Goal: Task Accomplishment & Management: Complete application form

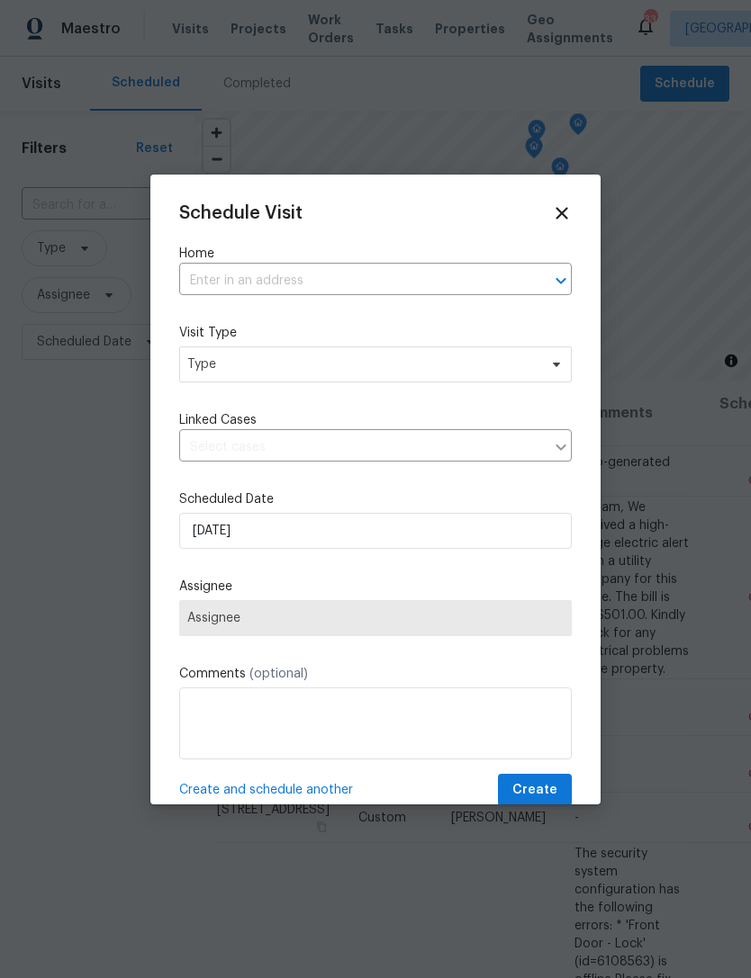
click at [385, 269] on input "text" at bounding box center [350, 281] width 342 height 28
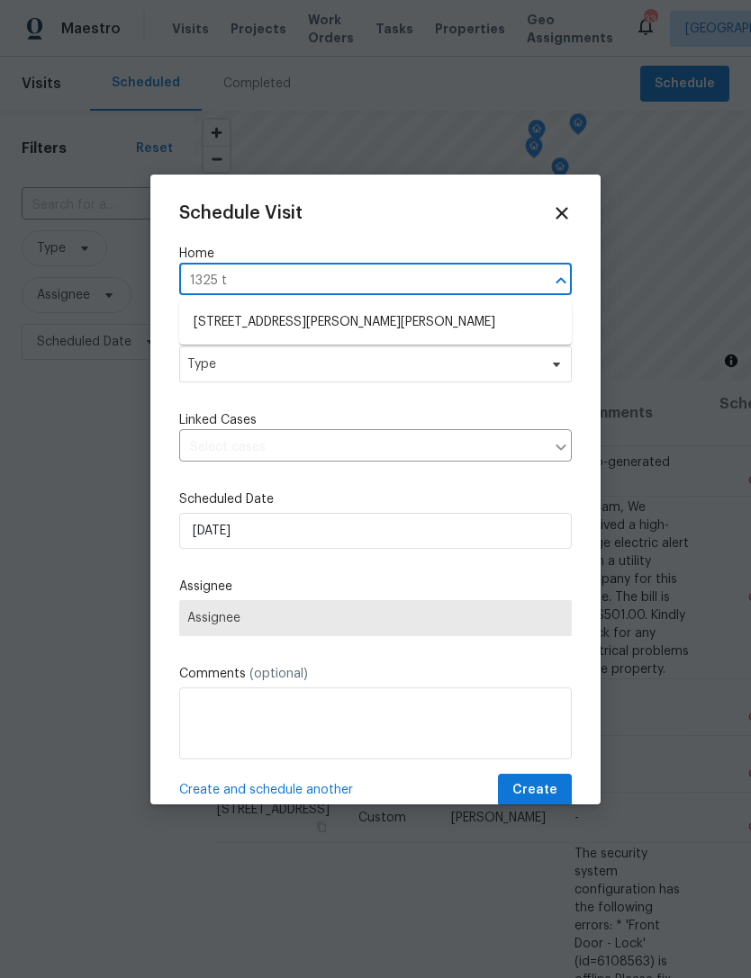
type input "1325 ti"
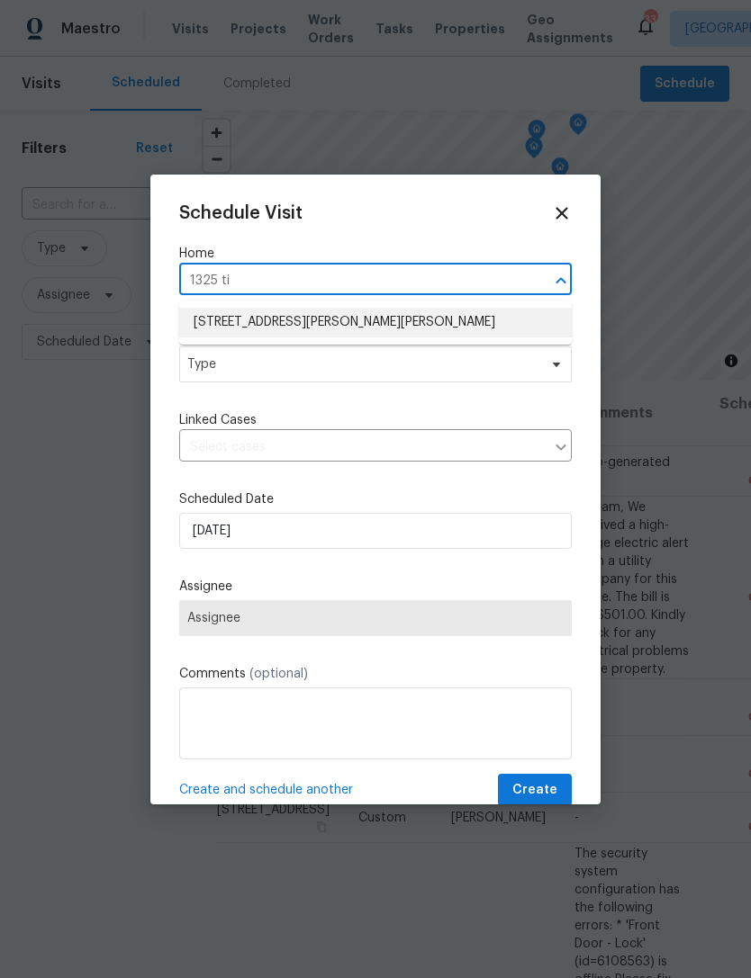
click at [394, 314] on li "[STREET_ADDRESS][PERSON_NAME][PERSON_NAME]" at bounding box center [375, 323] width 392 height 30
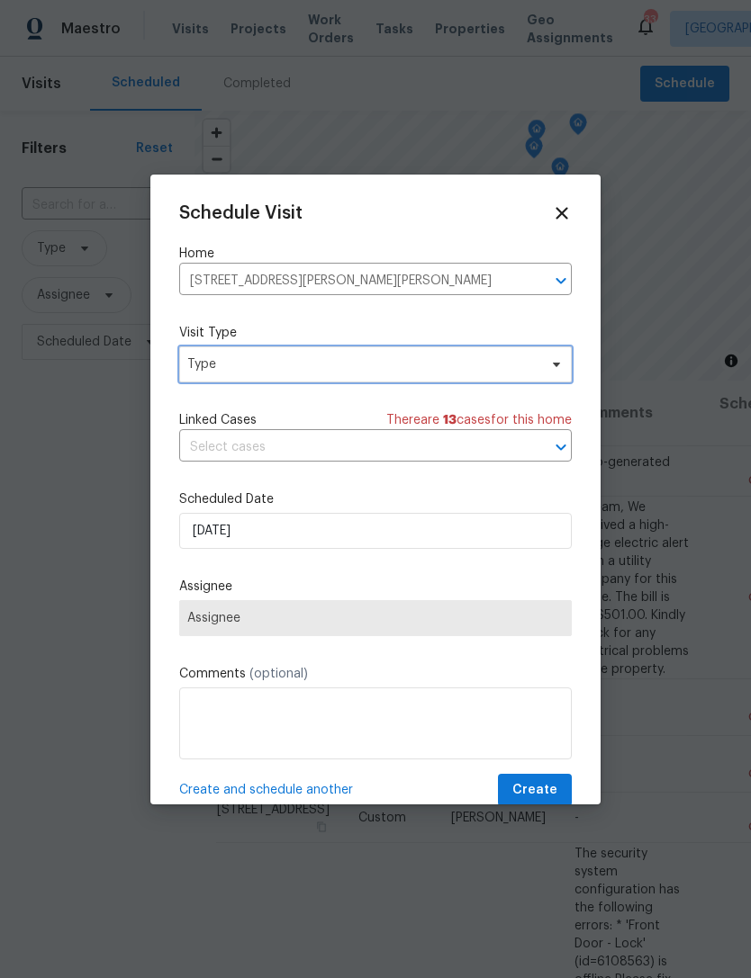
click at [272, 369] on span "Type" at bounding box center [362, 364] width 350 height 18
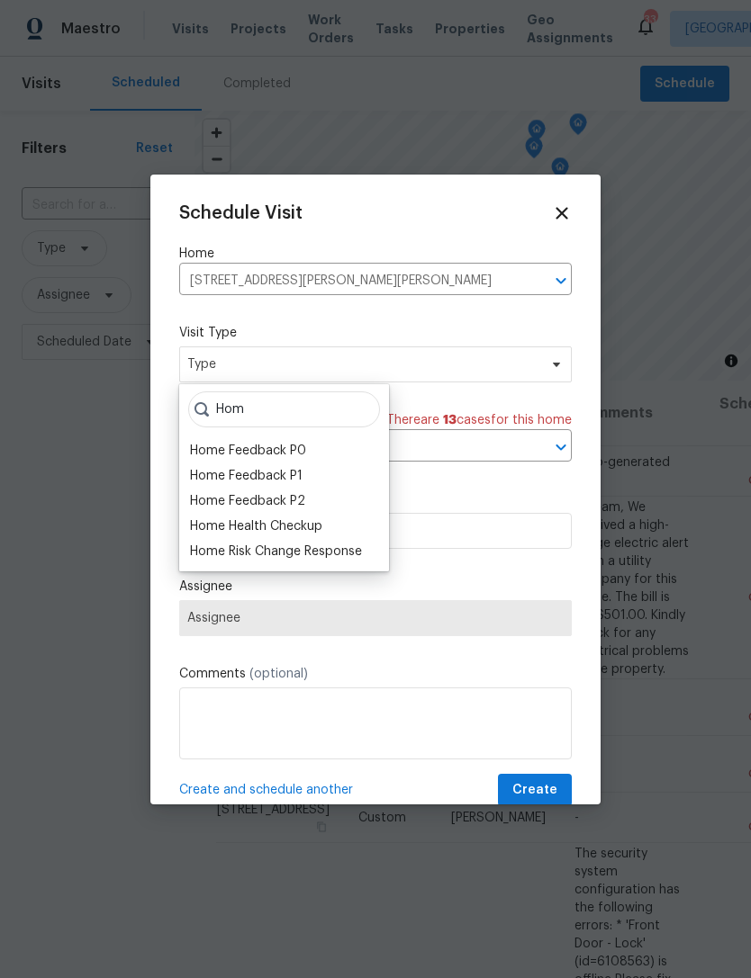
type input "Hom"
click at [307, 523] on div "Home Health Checkup" at bounding box center [256, 526] width 132 height 18
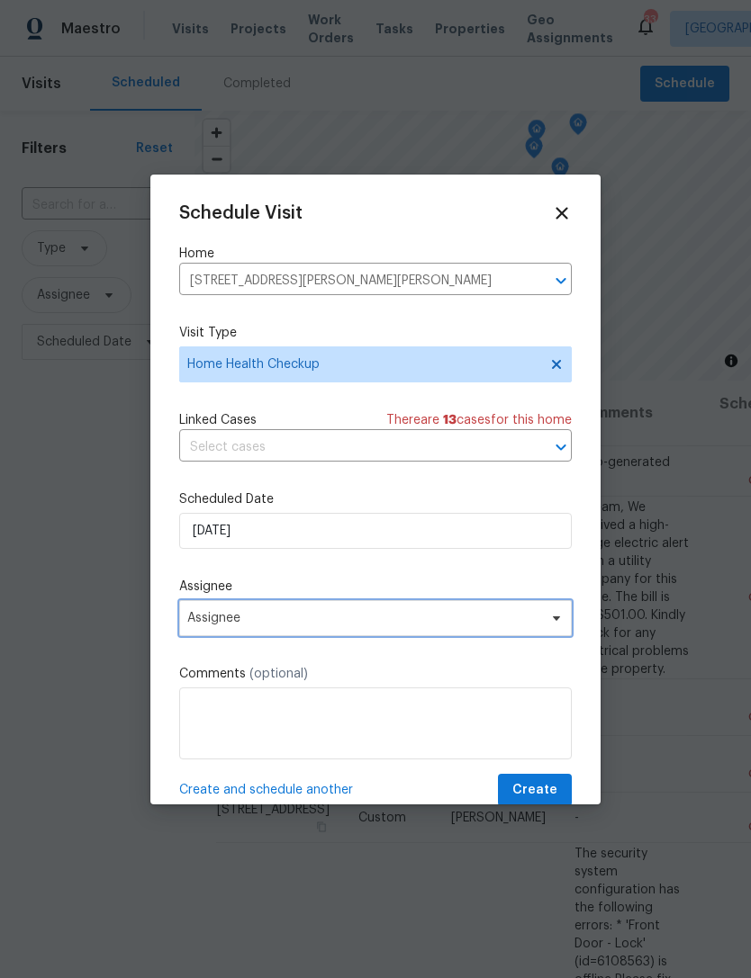
click at [274, 636] on span "Assignee" at bounding box center [375, 618] width 392 height 36
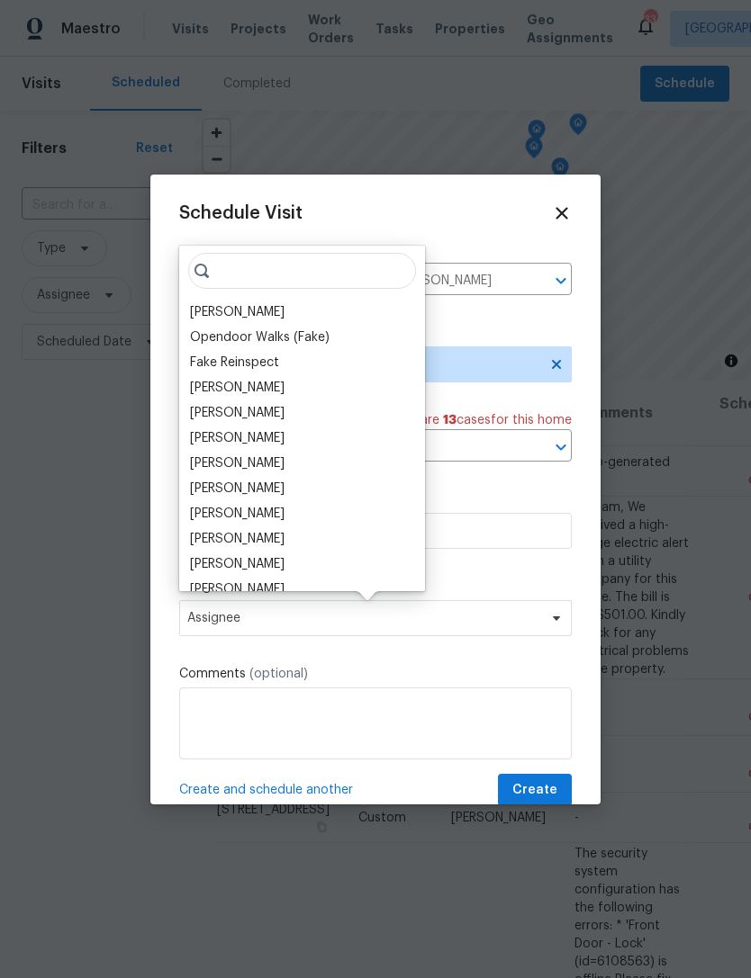
click at [255, 309] on div "[PERSON_NAME]" at bounding box center [237, 312] width 94 height 18
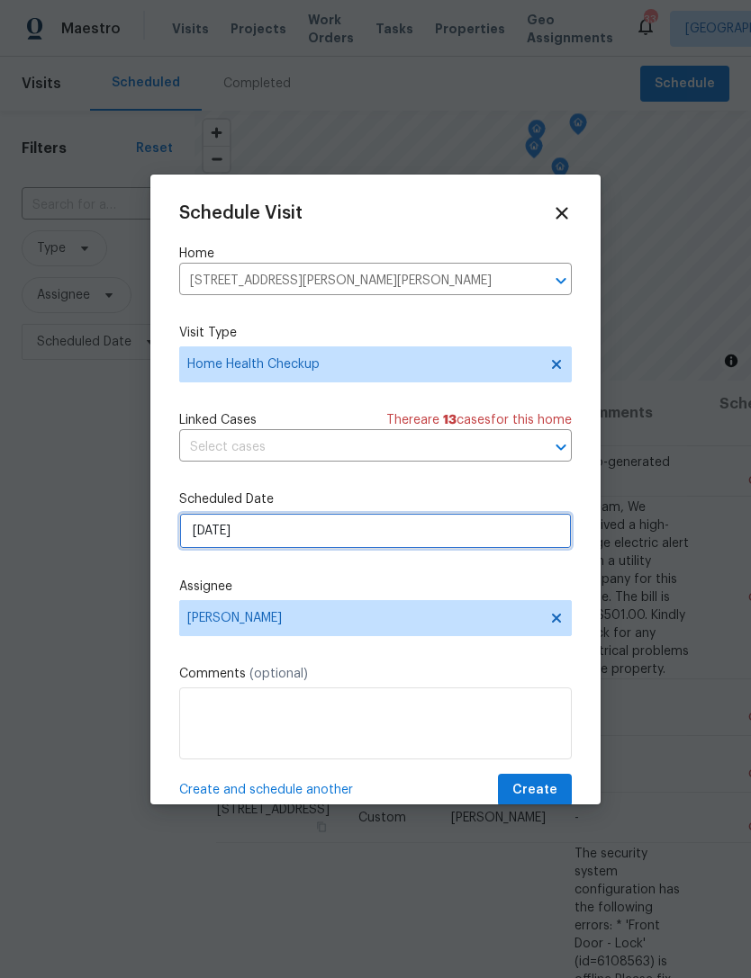
click at [420, 548] on input "[DATE]" at bounding box center [375, 531] width 392 height 36
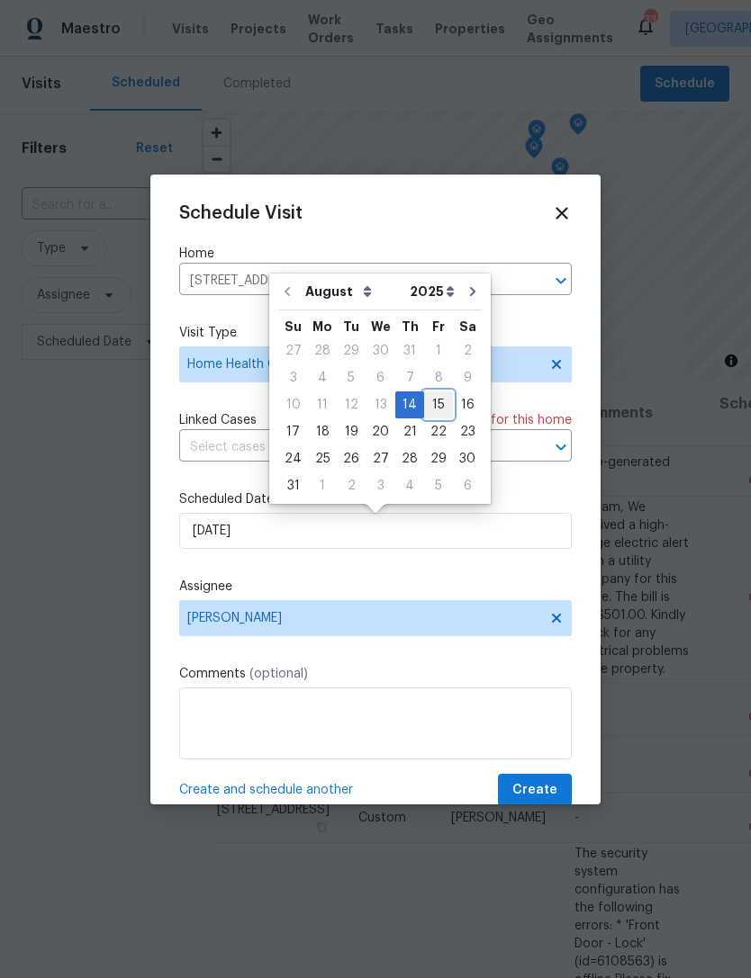
click at [433, 408] on div "15" at bounding box center [438, 404] width 29 height 25
type input "[DATE]"
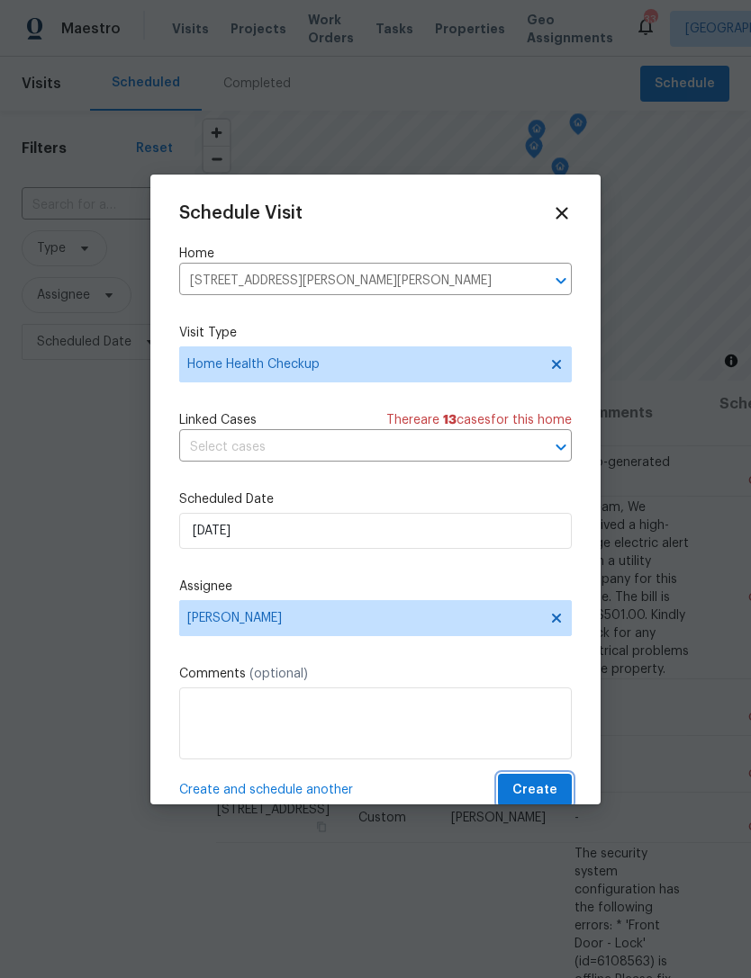
click at [541, 799] on span "Create" at bounding box center [534, 790] width 45 height 22
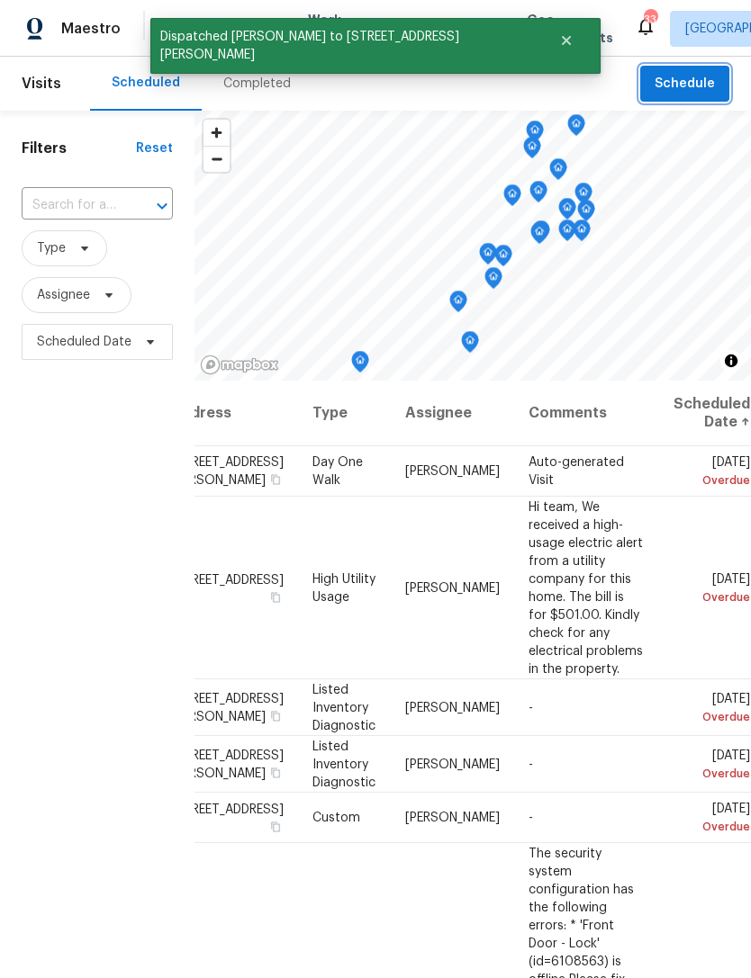
scroll to position [1, 86]
click at [700, 88] on span "Schedule" at bounding box center [684, 84] width 60 height 22
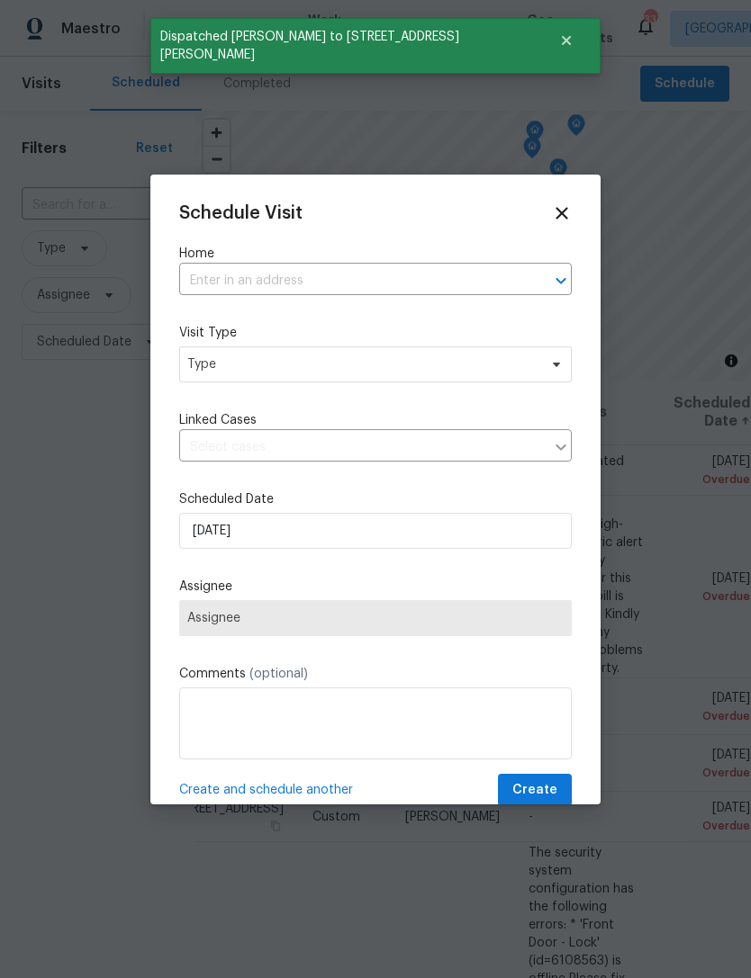
click at [331, 287] on input "text" at bounding box center [350, 281] width 342 height 28
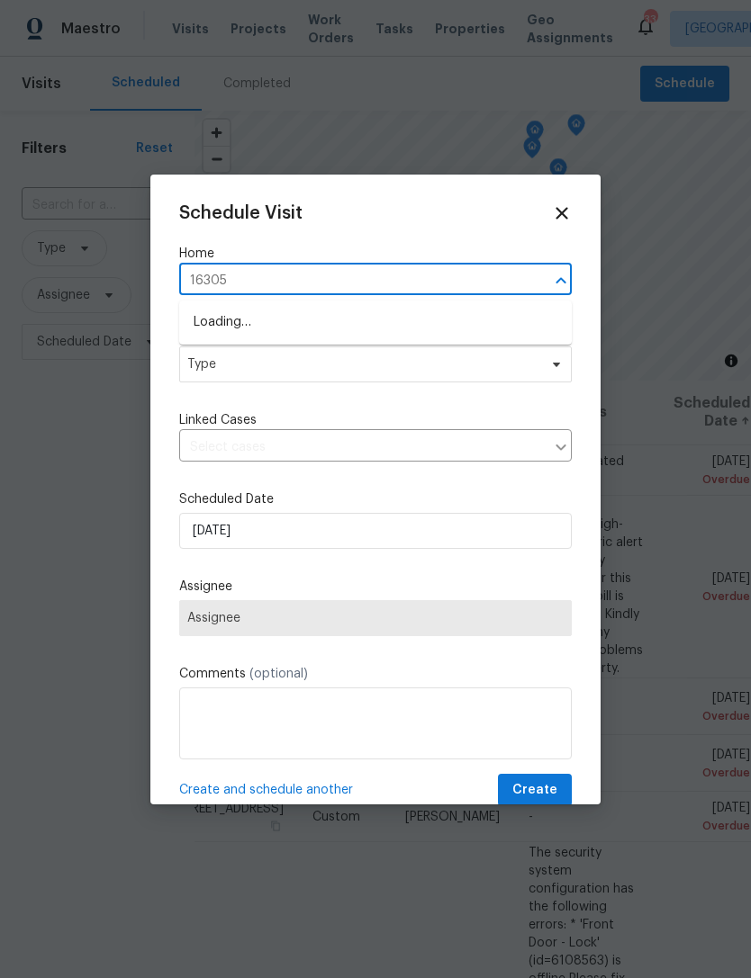
type input "16305 t"
click at [419, 324] on li "[STREET_ADDRESS]" at bounding box center [375, 323] width 392 height 30
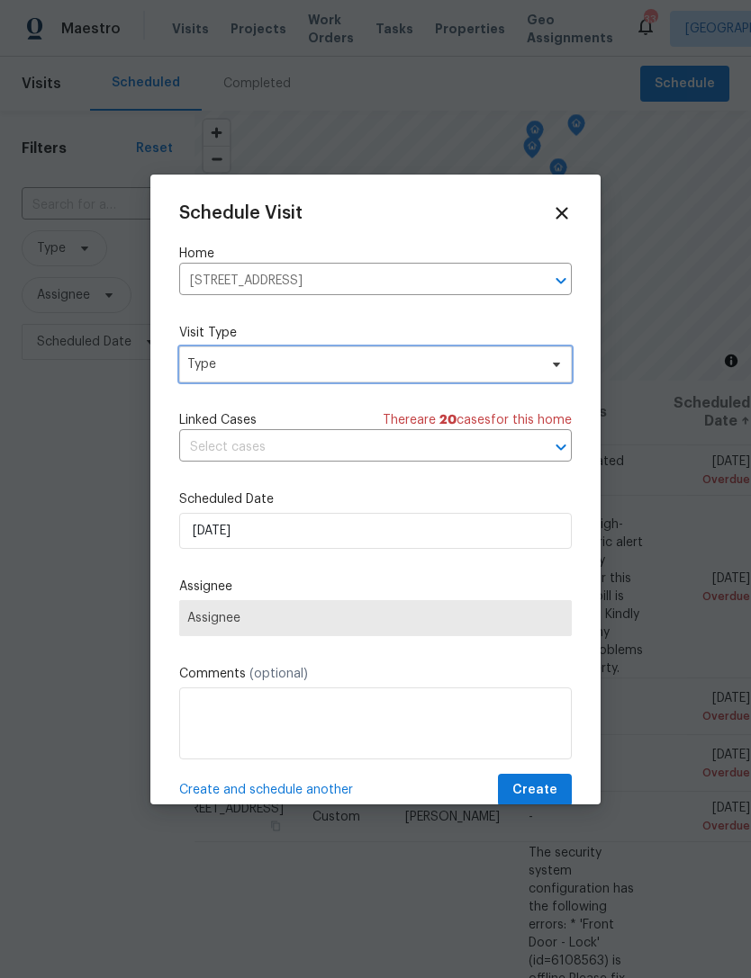
click at [335, 375] on span "Type" at bounding box center [375, 364] width 392 height 36
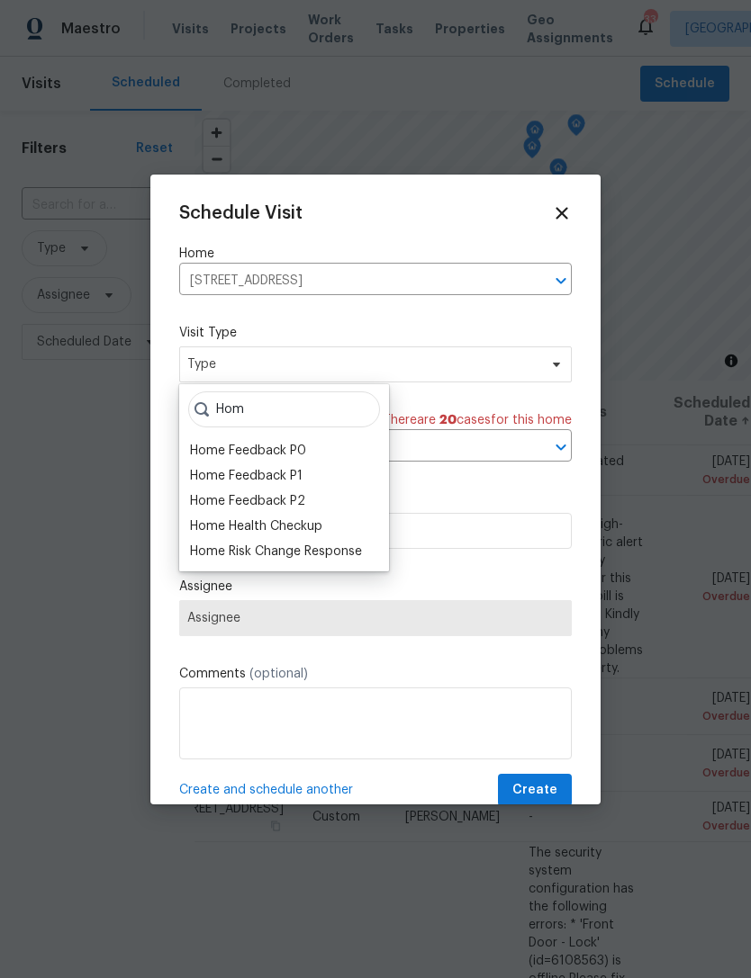
type input "Hom"
click at [300, 533] on div "Home Health Checkup" at bounding box center [256, 526] width 132 height 18
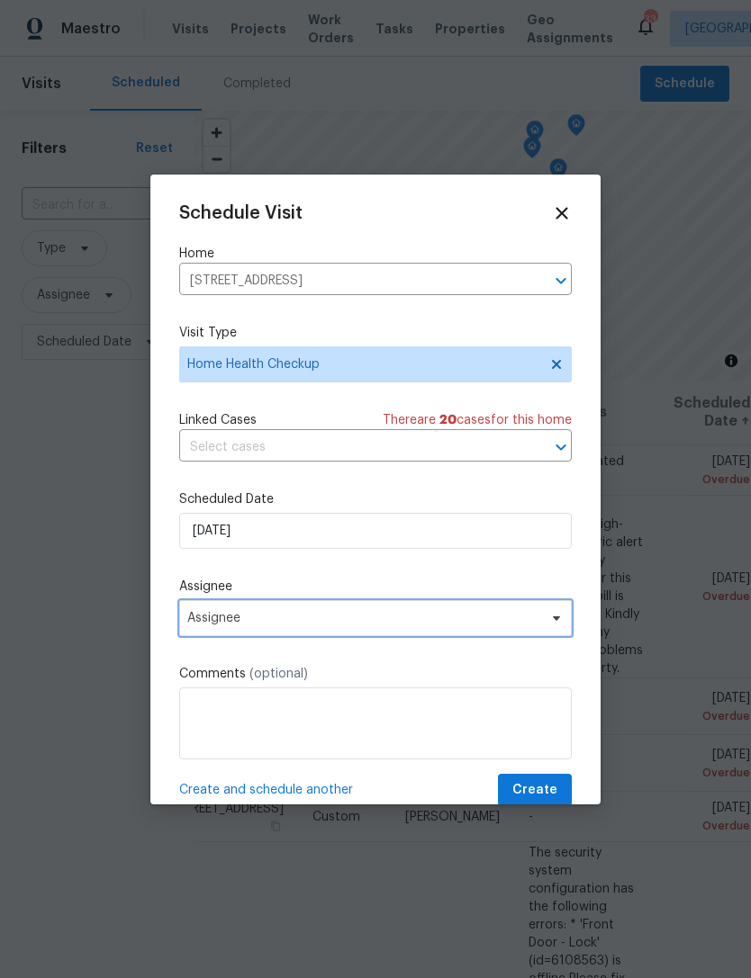
click at [282, 621] on span "Assignee" at bounding box center [363, 618] width 353 height 14
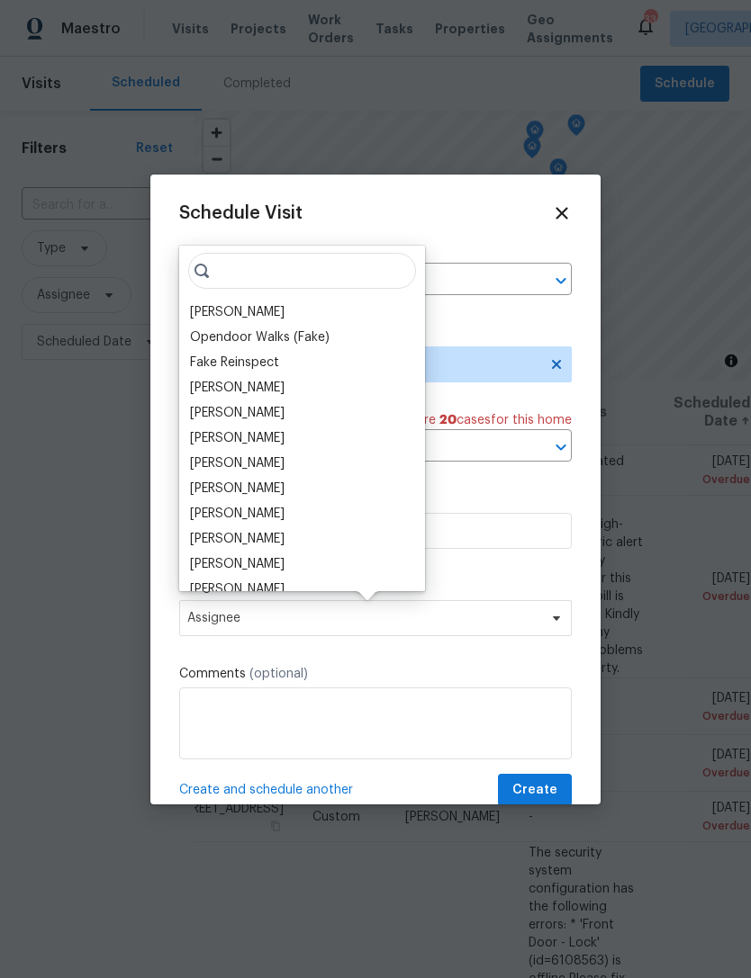
click at [249, 314] on div "[PERSON_NAME]" at bounding box center [237, 312] width 94 height 18
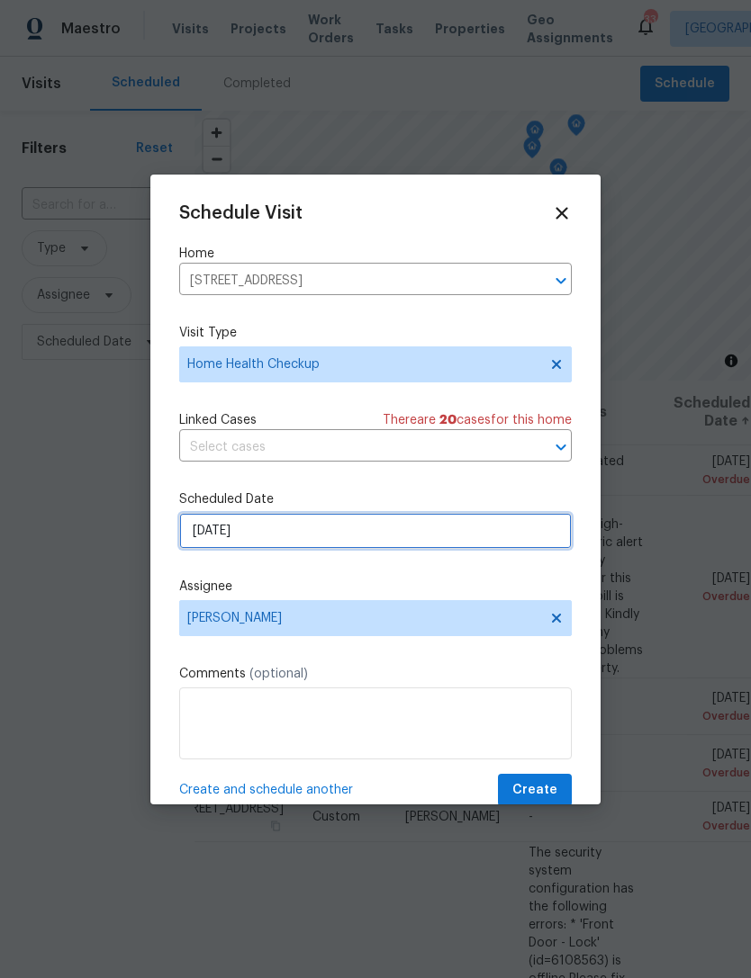
click at [355, 549] on input "[DATE]" at bounding box center [375, 531] width 392 height 36
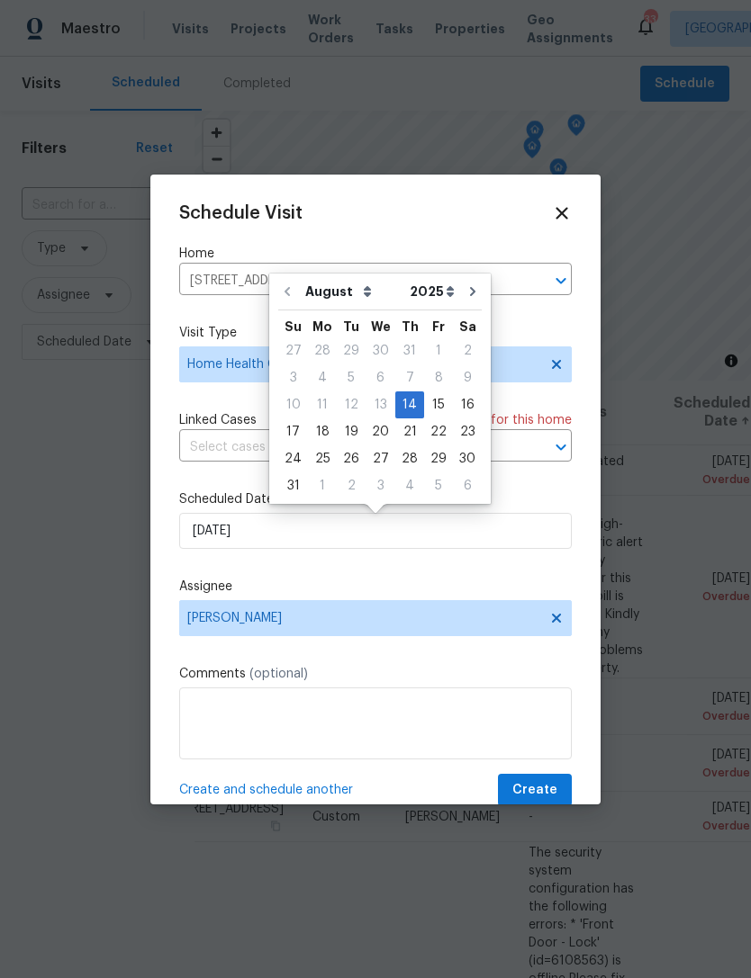
click at [595, 507] on div "Schedule Visit Home [STREET_ADDRESS] ​ Visit Type Home Health Checkup Linked Ca…" at bounding box center [375, 490] width 450 height 630
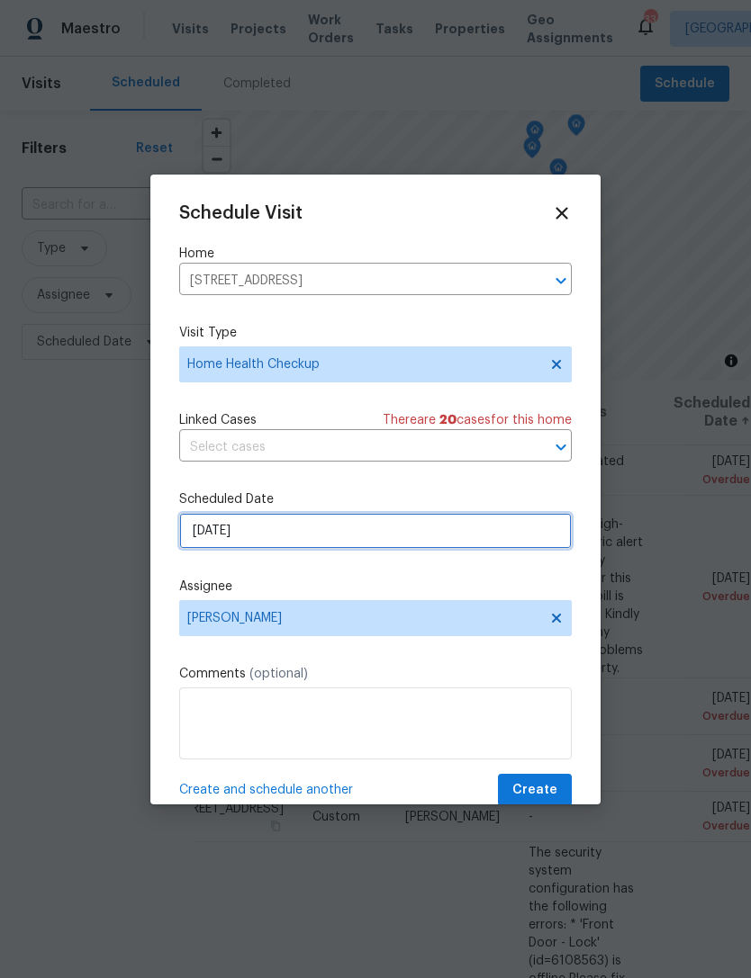
click at [388, 530] on input "[DATE]" at bounding box center [375, 531] width 392 height 36
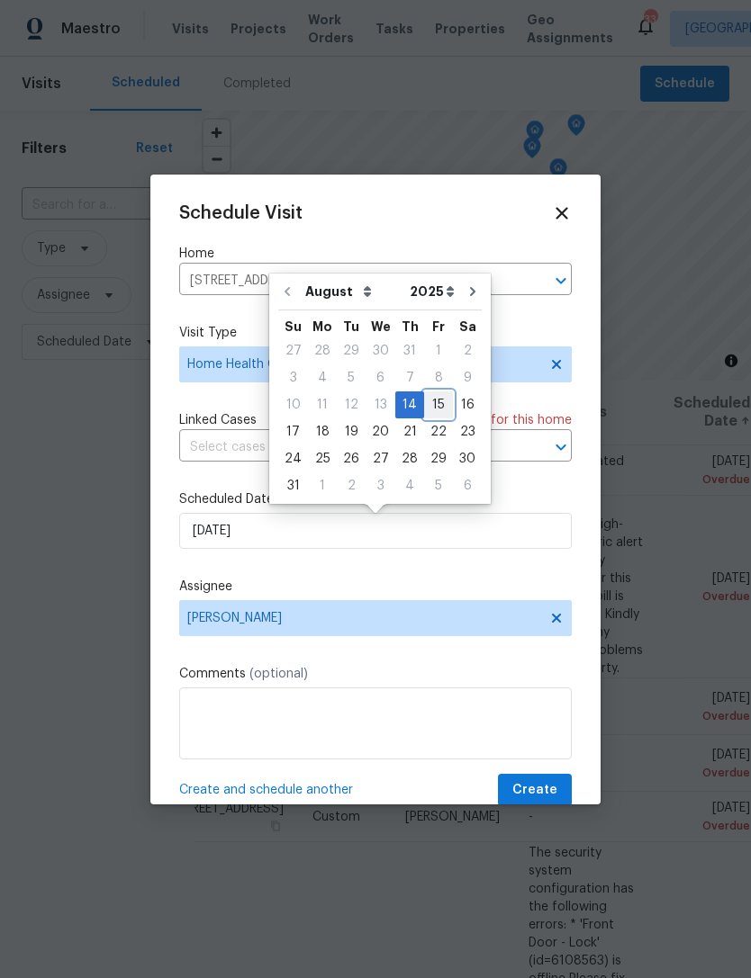
click at [427, 404] on div "15" at bounding box center [438, 404] width 29 height 25
type input "[DATE]"
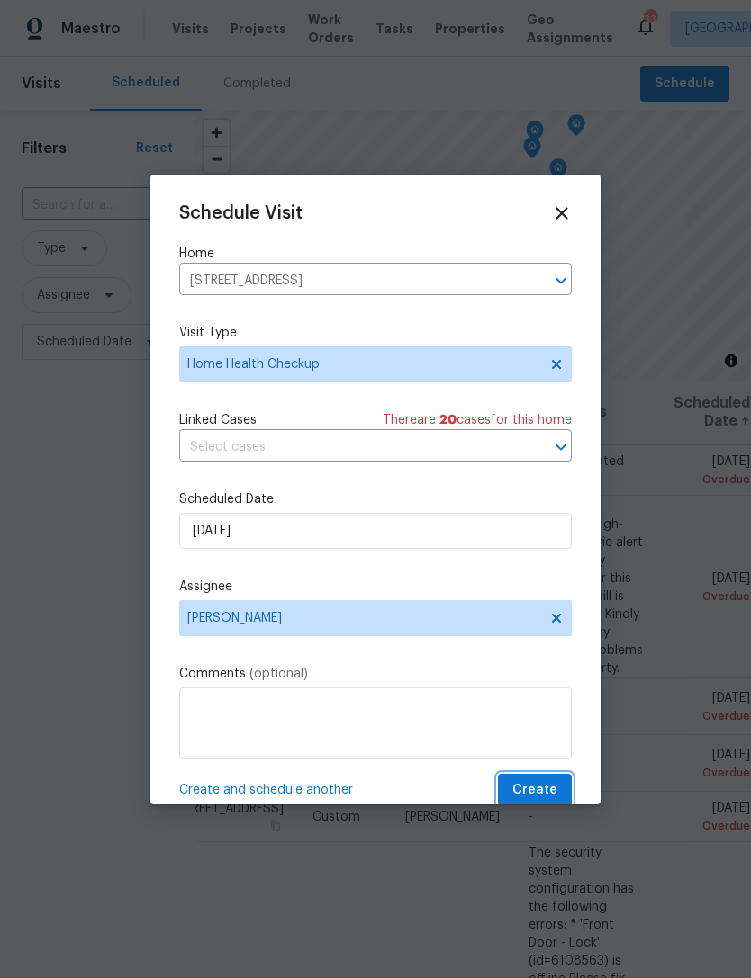
click at [549, 796] on span "Create" at bounding box center [534, 790] width 45 height 22
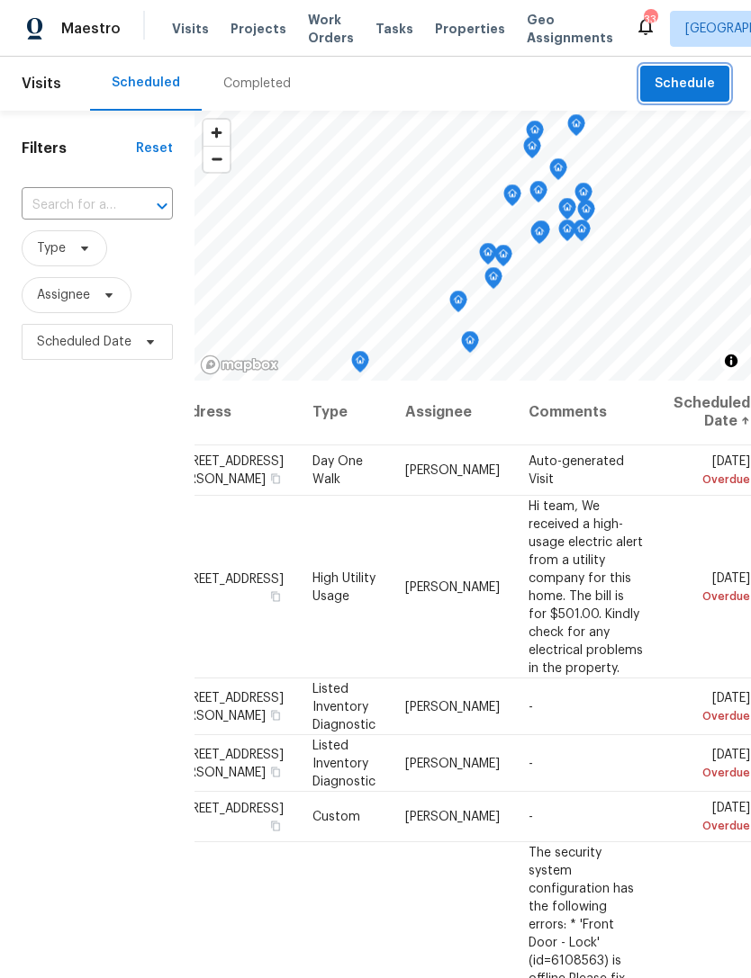
click at [709, 78] on span "Schedule" at bounding box center [684, 84] width 60 height 22
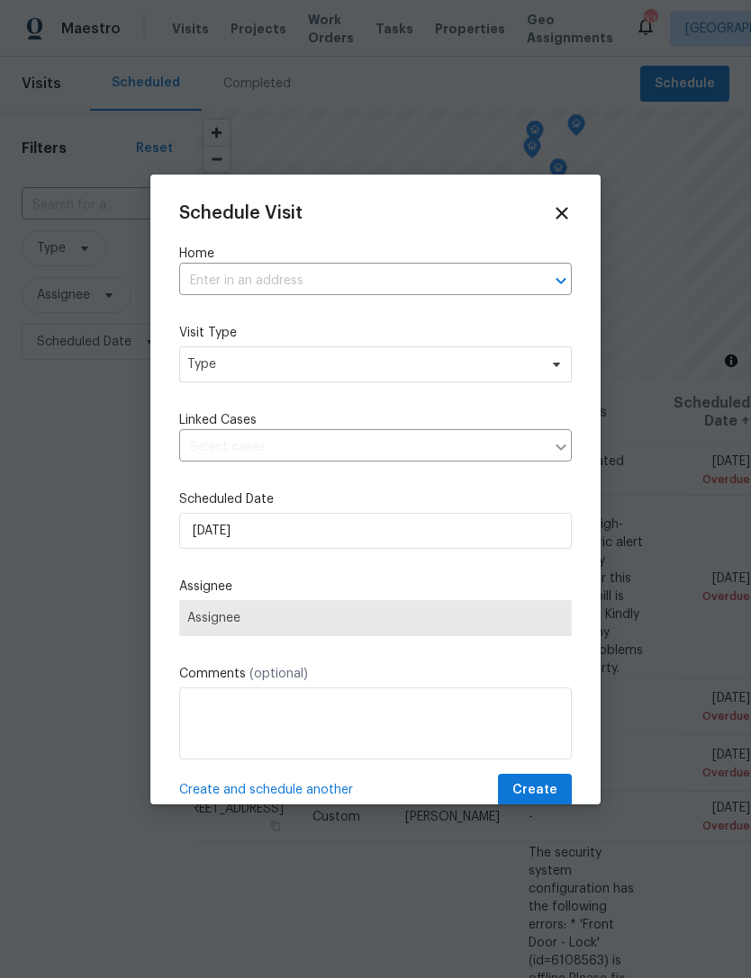
click at [383, 278] on input "text" at bounding box center [350, 281] width 342 height 28
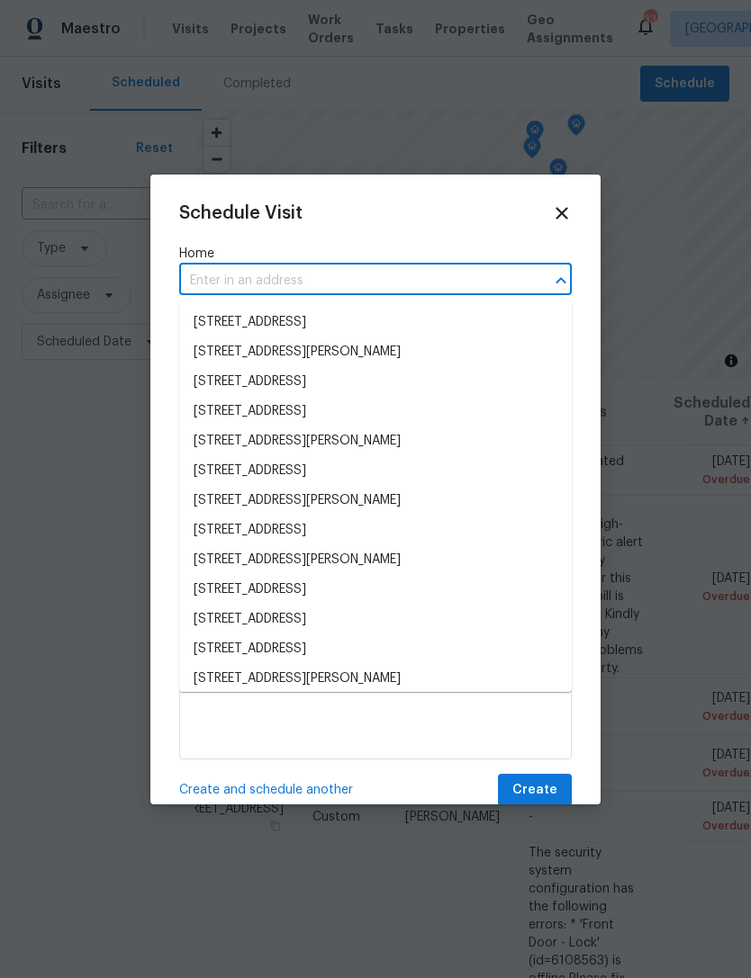
click at [688, 578] on div at bounding box center [375, 489] width 751 height 978
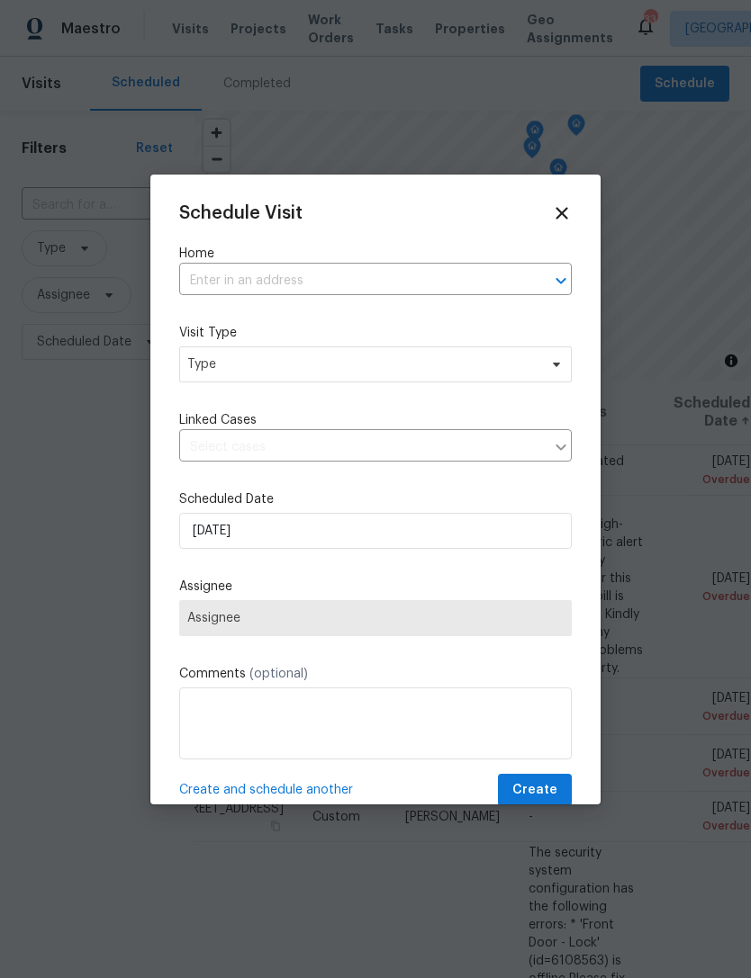
click at [568, 220] on icon at bounding box center [562, 213] width 20 height 20
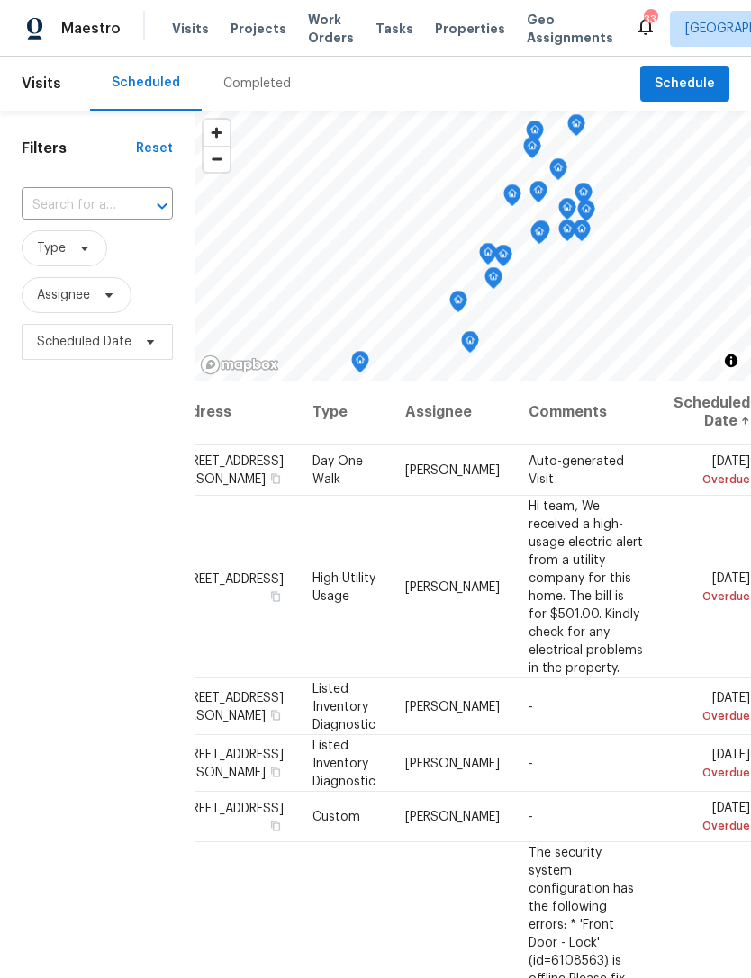
click at [243, 83] on div "Completed" at bounding box center [256, 84] width 67 height 18
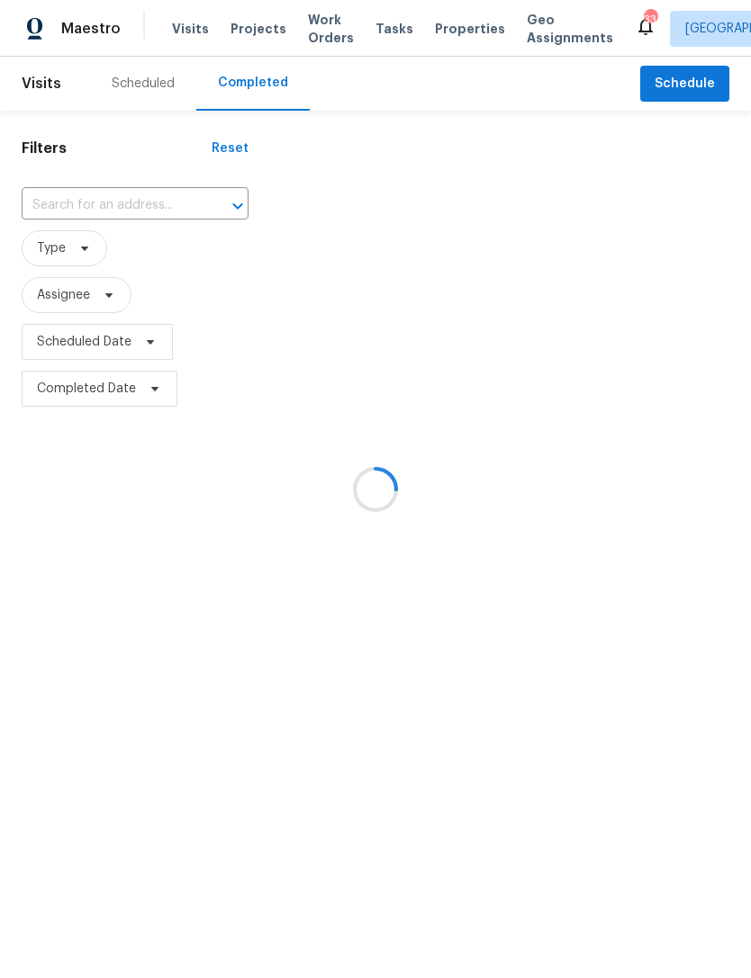
click at [138, 209] on div at bounding box center [375, 489] width 751 height 978
click at [188, 218] on div at bounding box center [375, 489] width 751 height 978
click at [187, 217] on div at bounding box center [375, 489] width 751 height 978
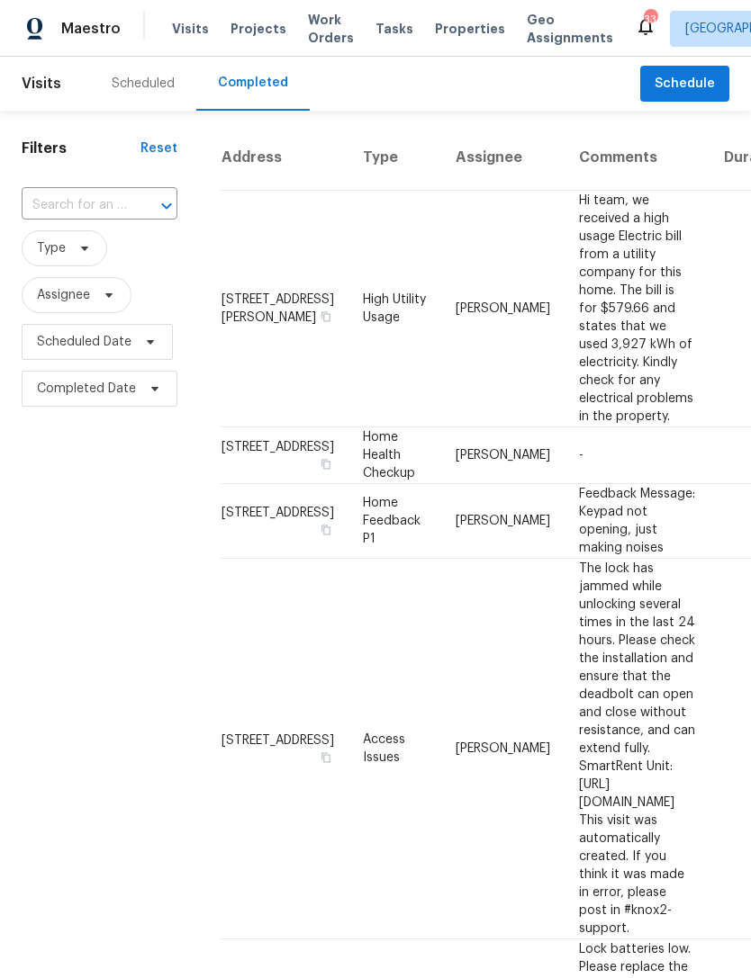
click at [158, 198] on icon "Open" at bounding box center [167, 206] width 22 height 22
type input "9903 c"
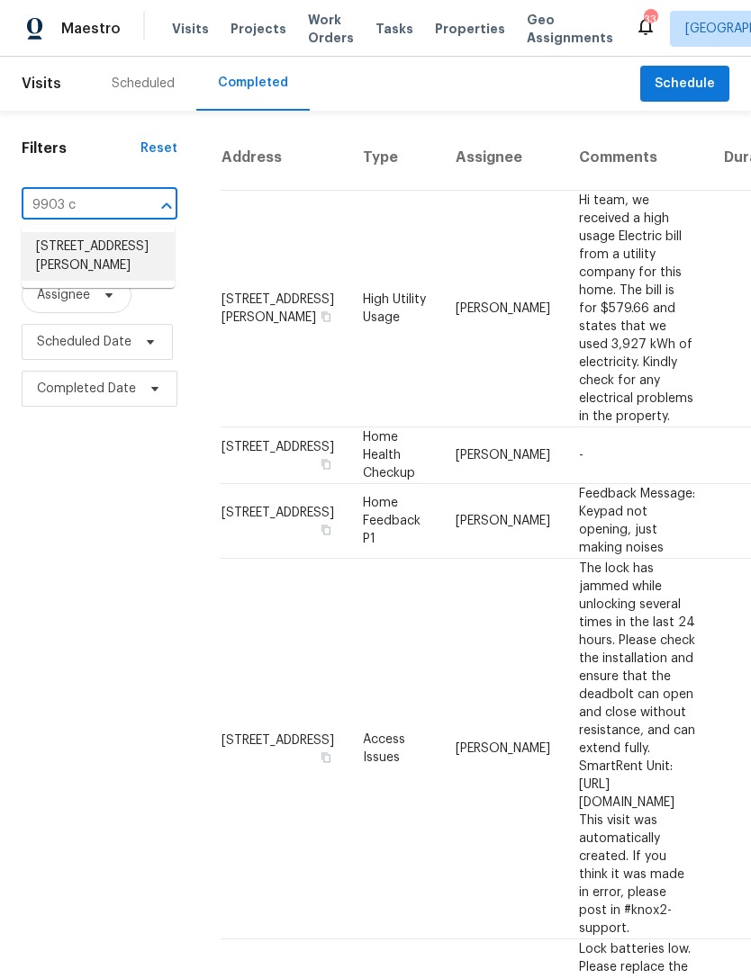
click at [120, 256] on li "[STREET_ADDRESS][PERSON_NAME]" at bounding box center [98, 256] width 153 height 49
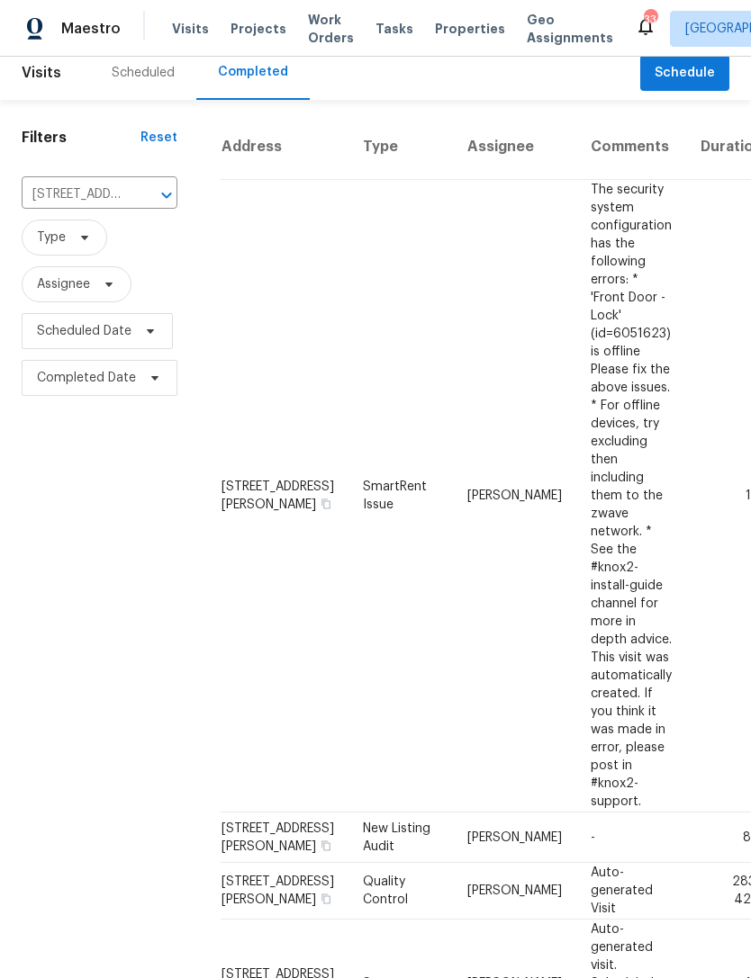
scroll to position [13, 0]
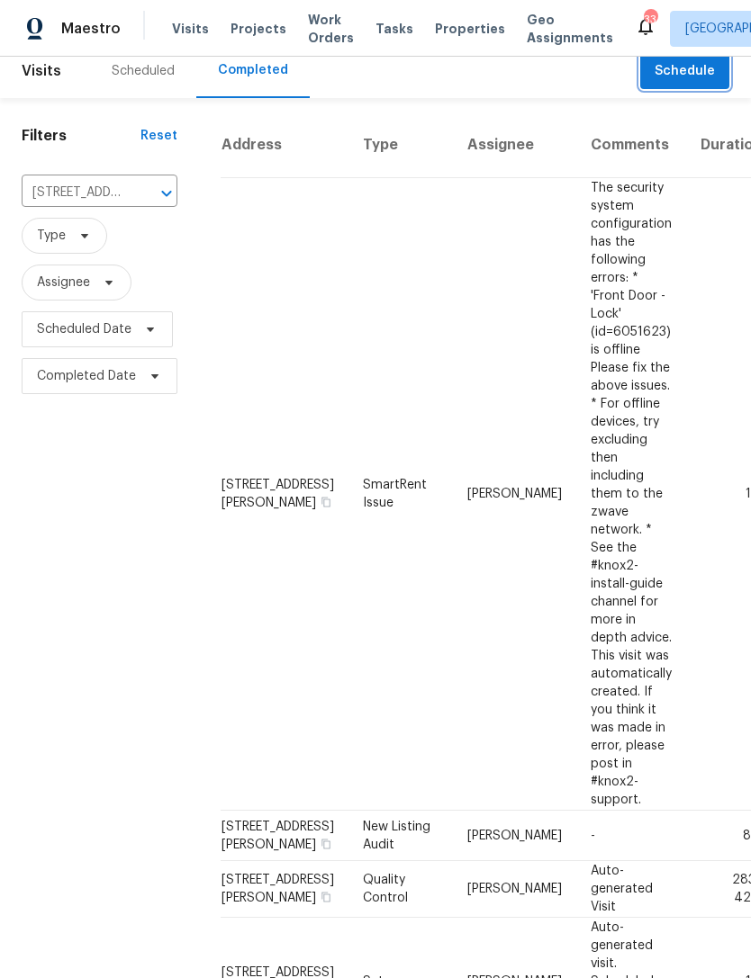
click at [687, 81] on span "Schedule" at bounding box center [684, 71] width 60 height 22
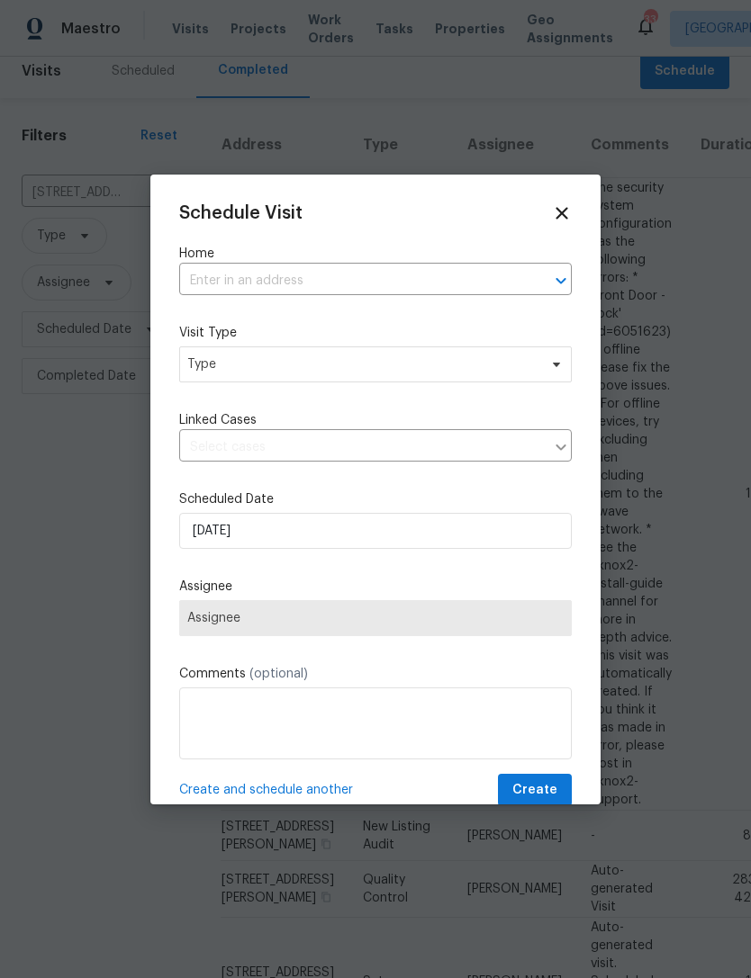
click at [431, 269] on input "text" at bounding box center [350, 281] width 342 height 28
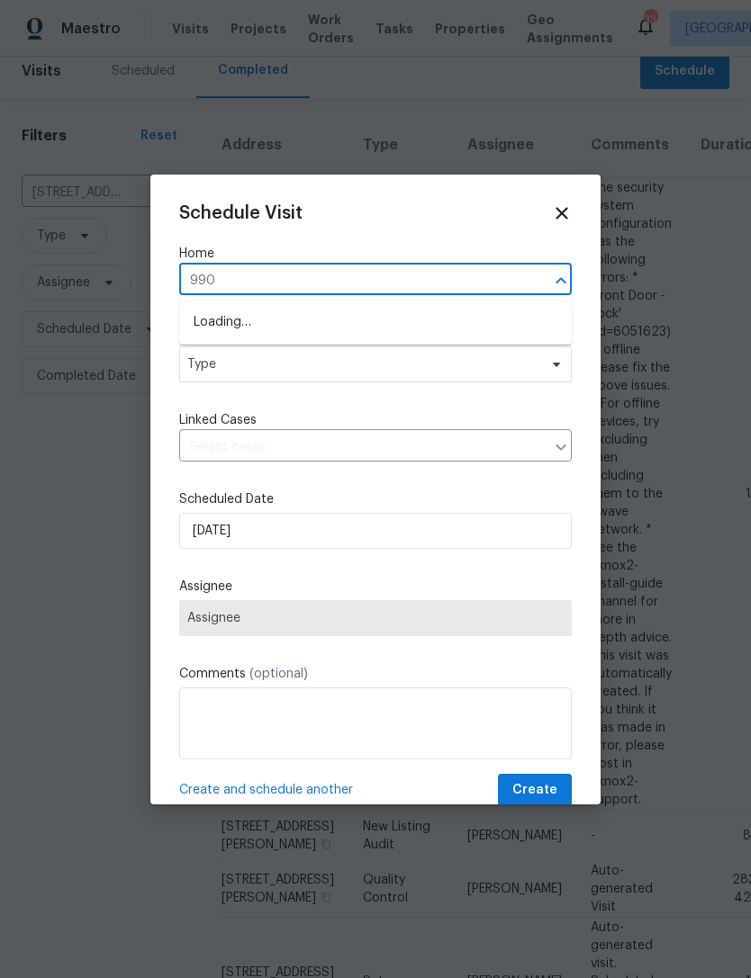
type input "9903"
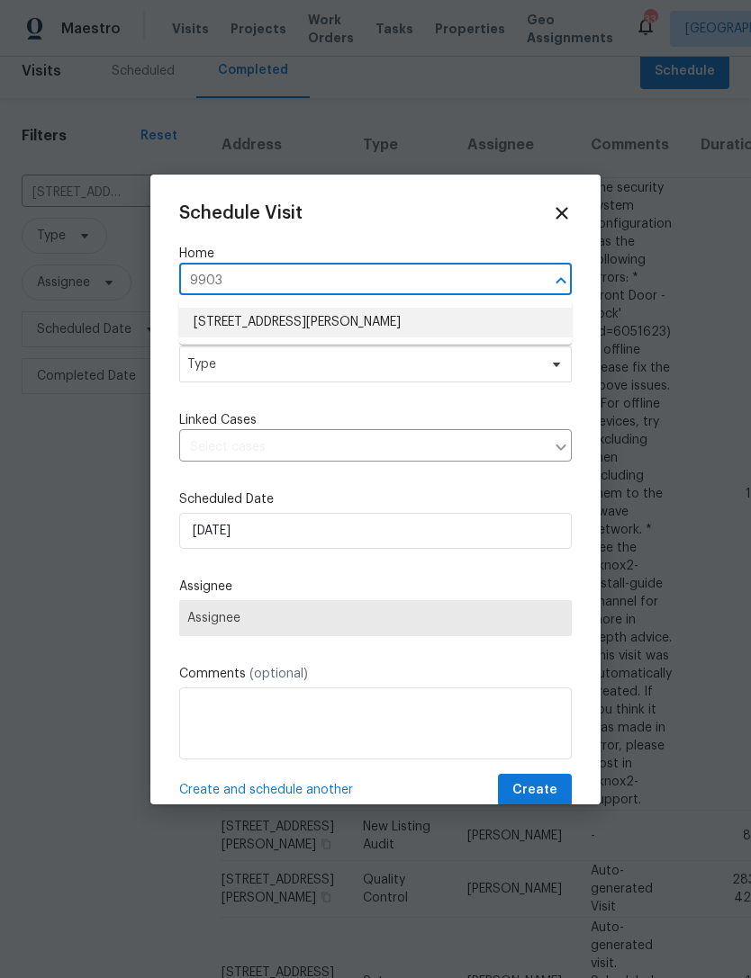
click at [364, 323] on li "[STREET_ADDRESS][PERSON_NAME]" at bounding box center [375, 323] width 392 height 30
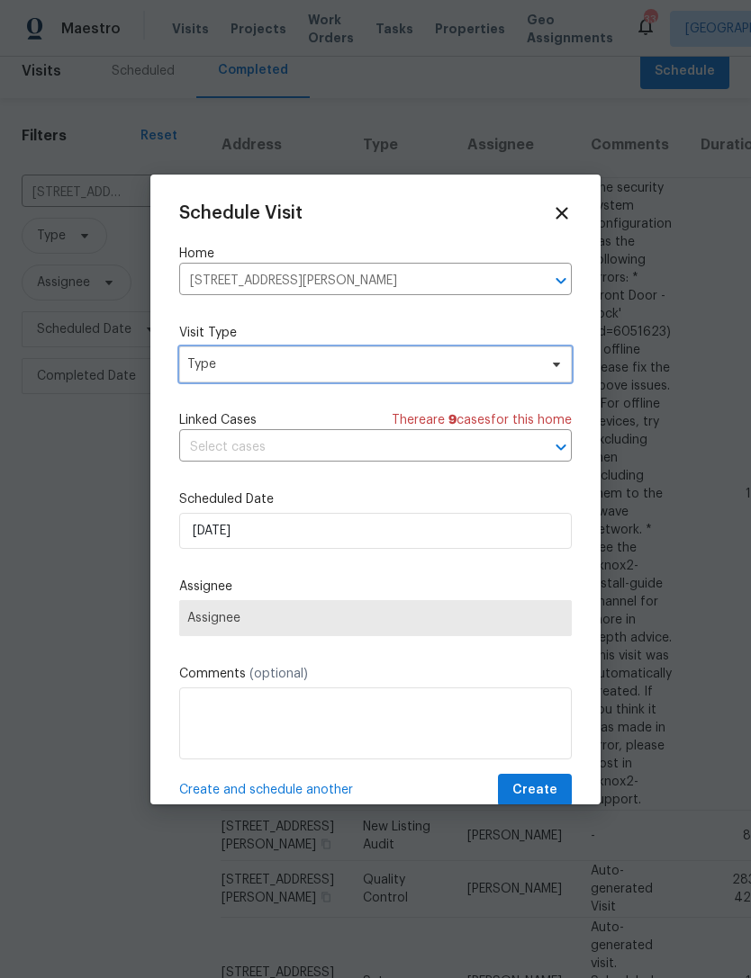
click at [295, 375] on span "Type" at bounding box center [375, 364] width 392 height 36
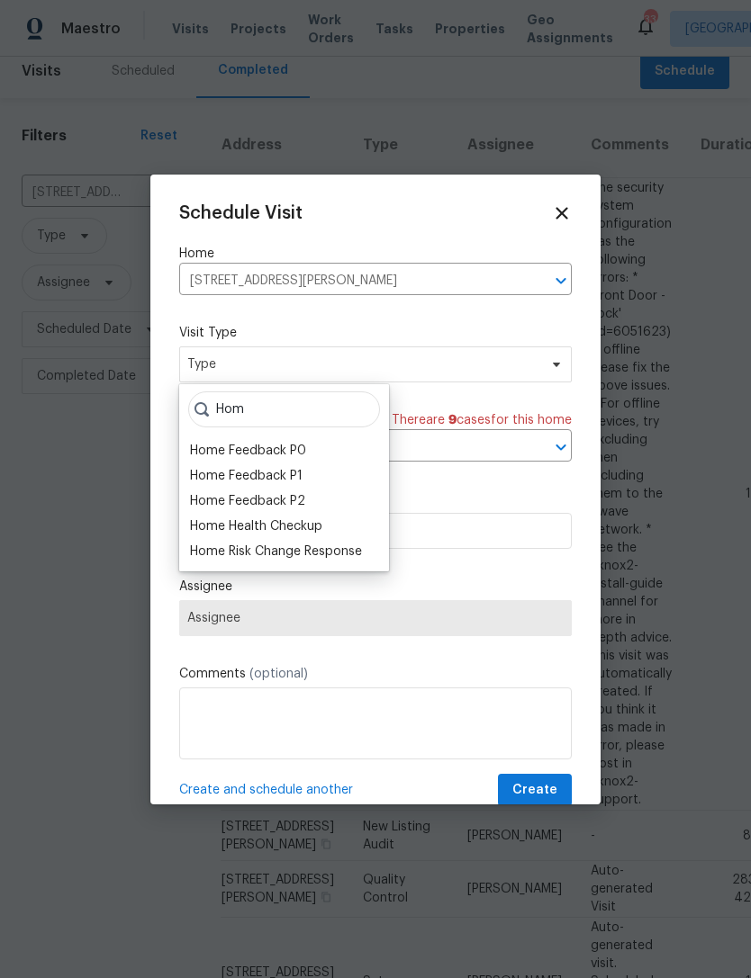
type input "Hom"
click at [291, 517] on div "Home Health Checkup" at bounding box center [256, 526] width 132 height 18
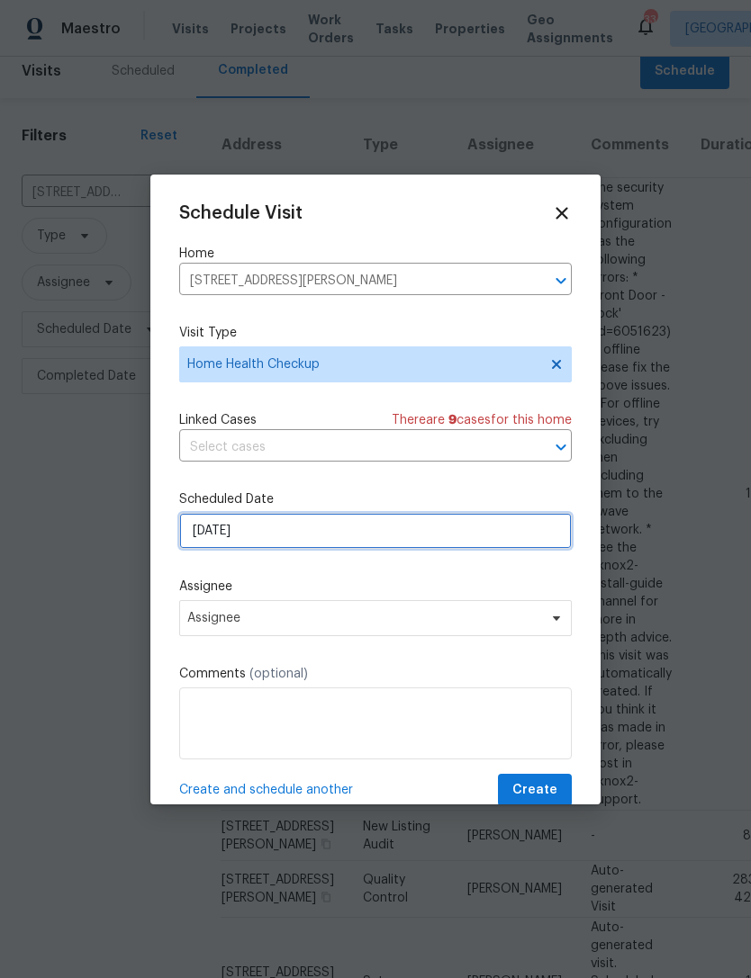
click at [306, 540] on input "[DATE]" at bounding box center [375, 531] width 392 height 36
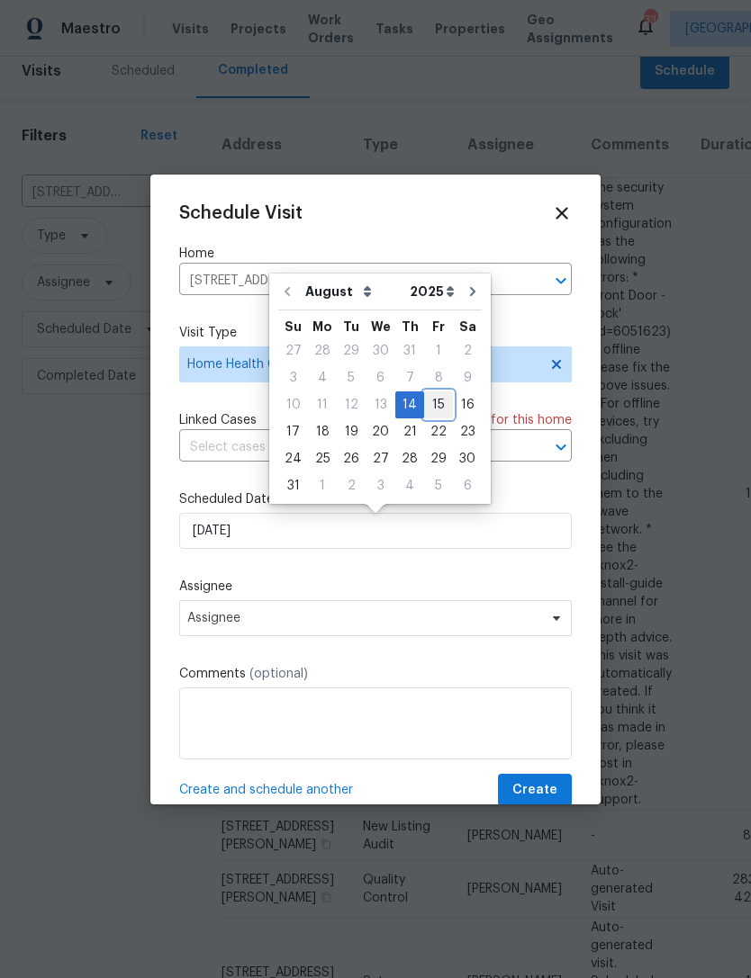
click at [435, 409] on div "15" at bounding box center [438, 404] width 29 height 25
type input "[DATE]"
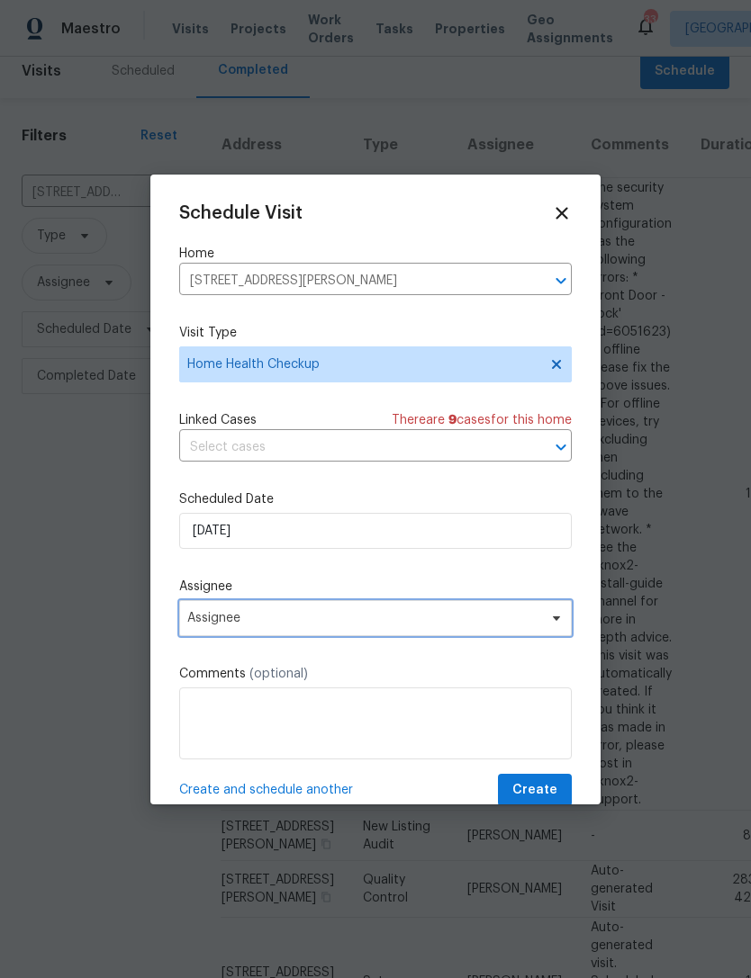
click at [385, 633] on span "Assignee" at bounding box center [375, 618] width 392 height 36
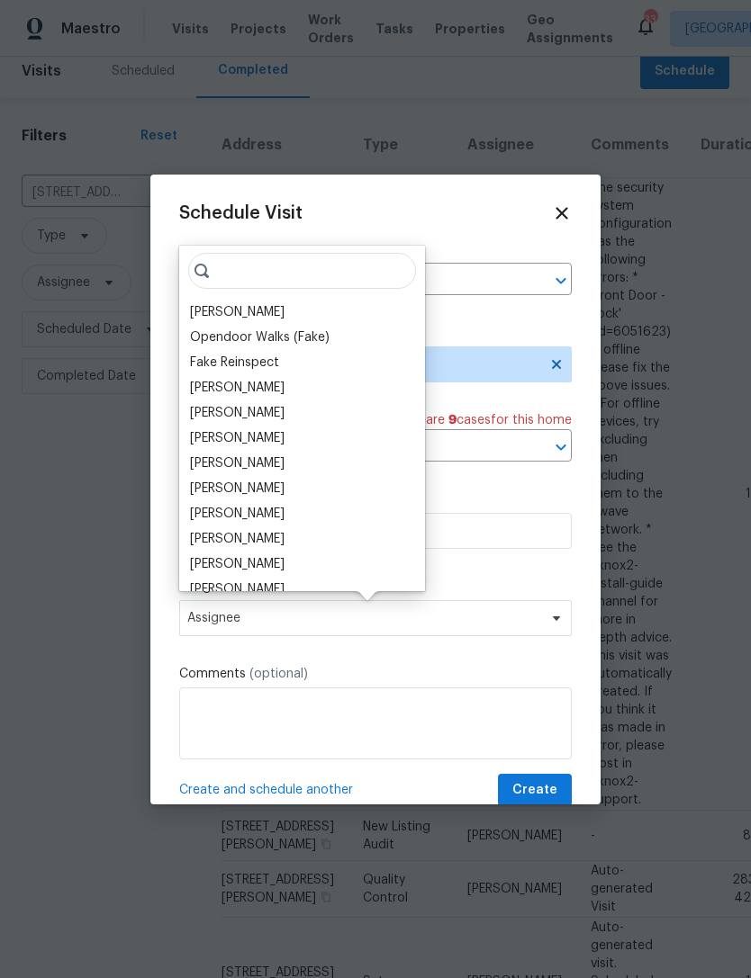
click at [238, 319] on div "[PERSON_NAME]" at bounding box center [237, 312] width 94 height 18
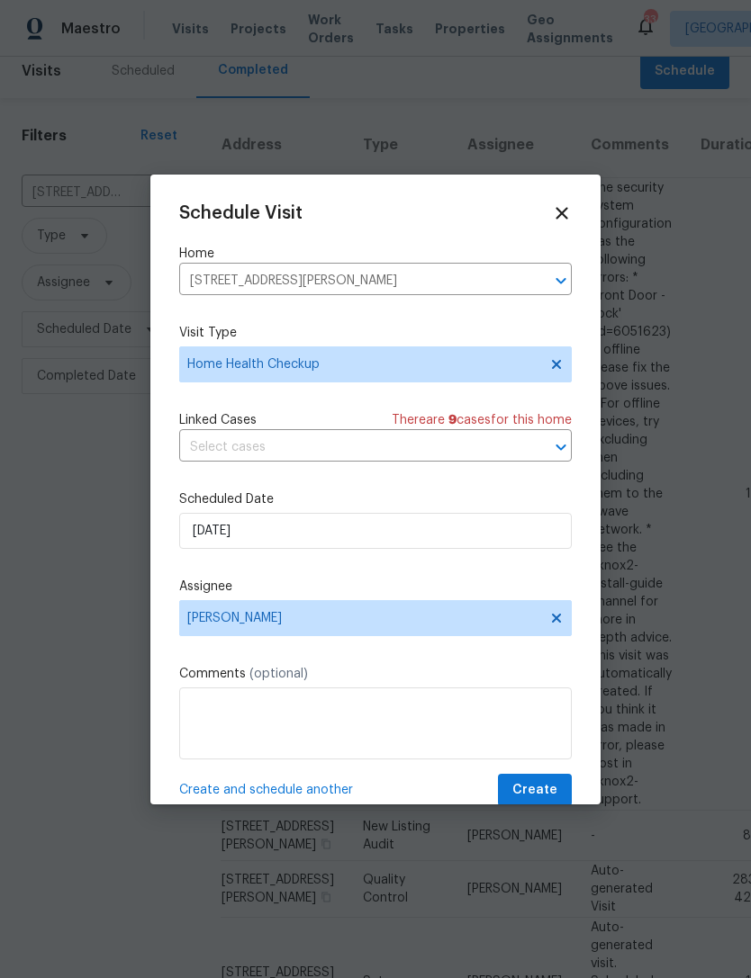
click at [539, 790] on span "Create" at bounding box center [534, 790] width 45 height 22
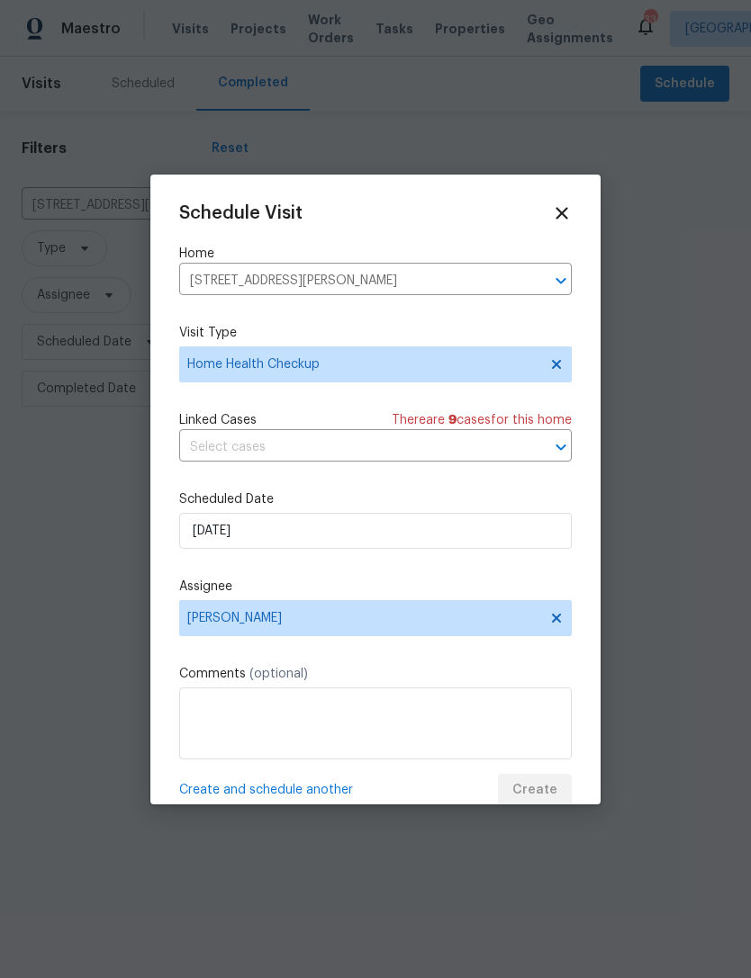
scroll to position [0, 0]
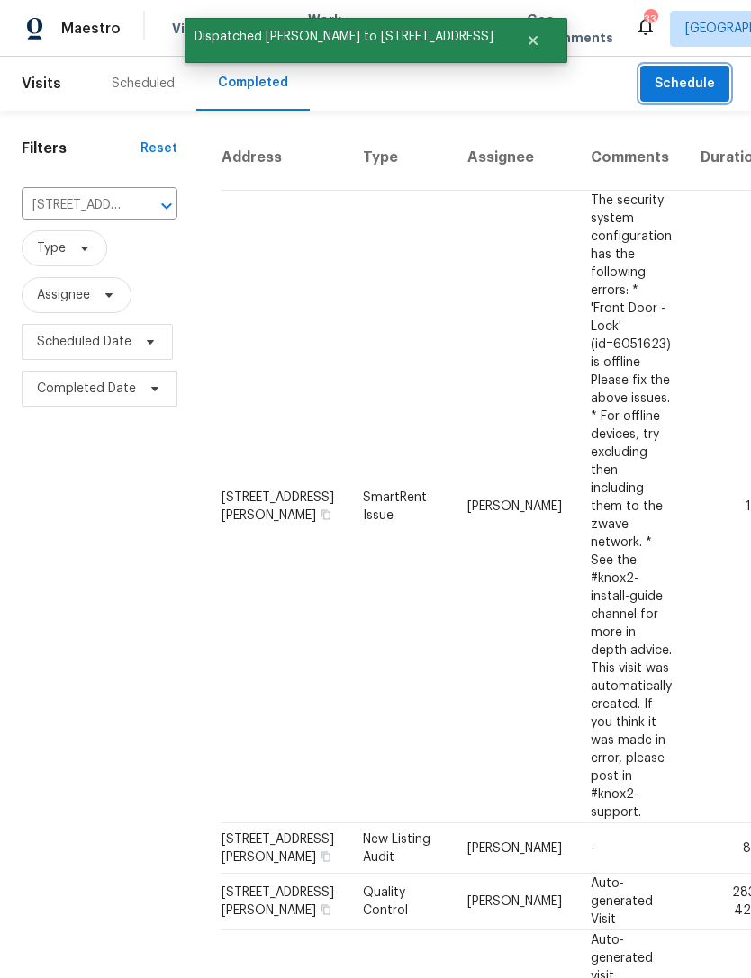
click at [722, 91] on button "Schedule" at bounding box center [684, 84] width 89 height 37
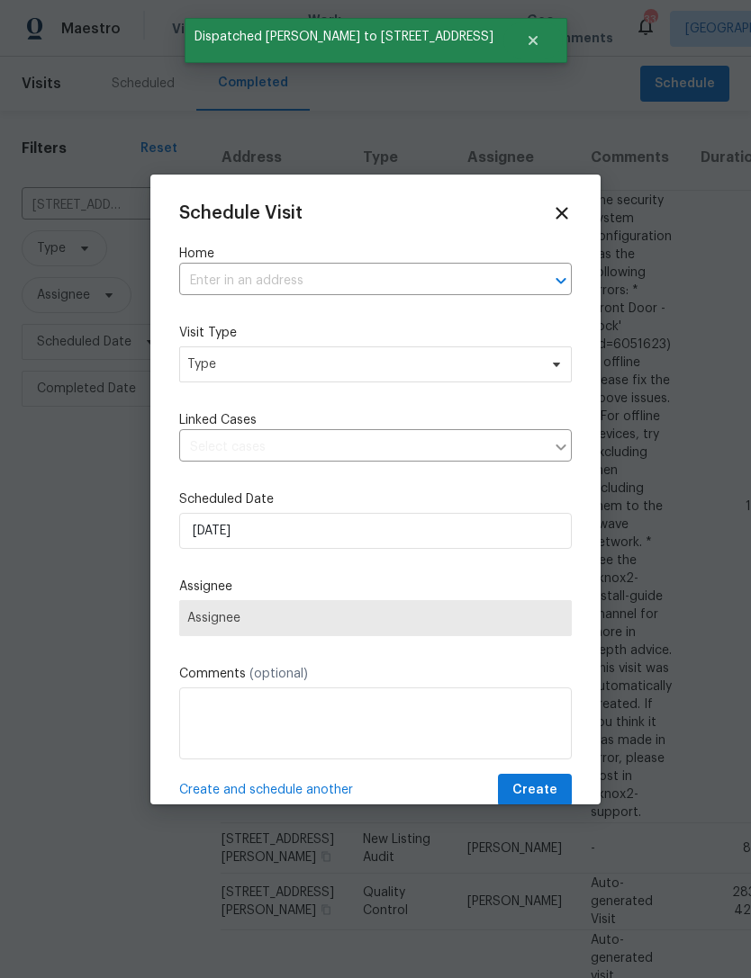
click at [370, 267] on input "text" at bounding box center [350, 281] width 342 height 28
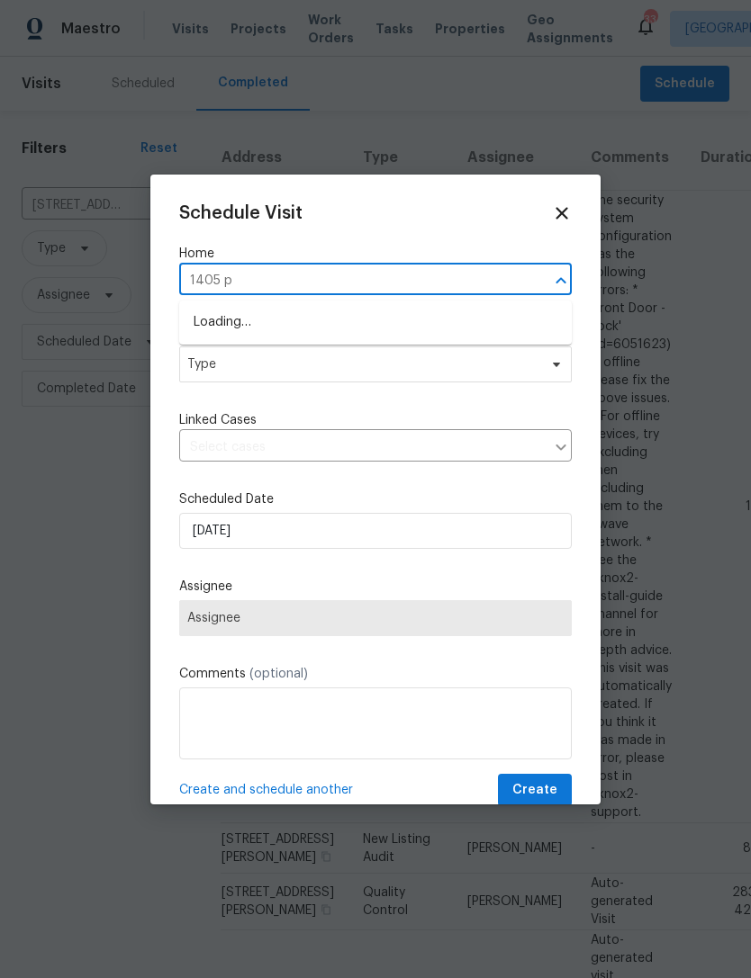
type input "1405 pl"
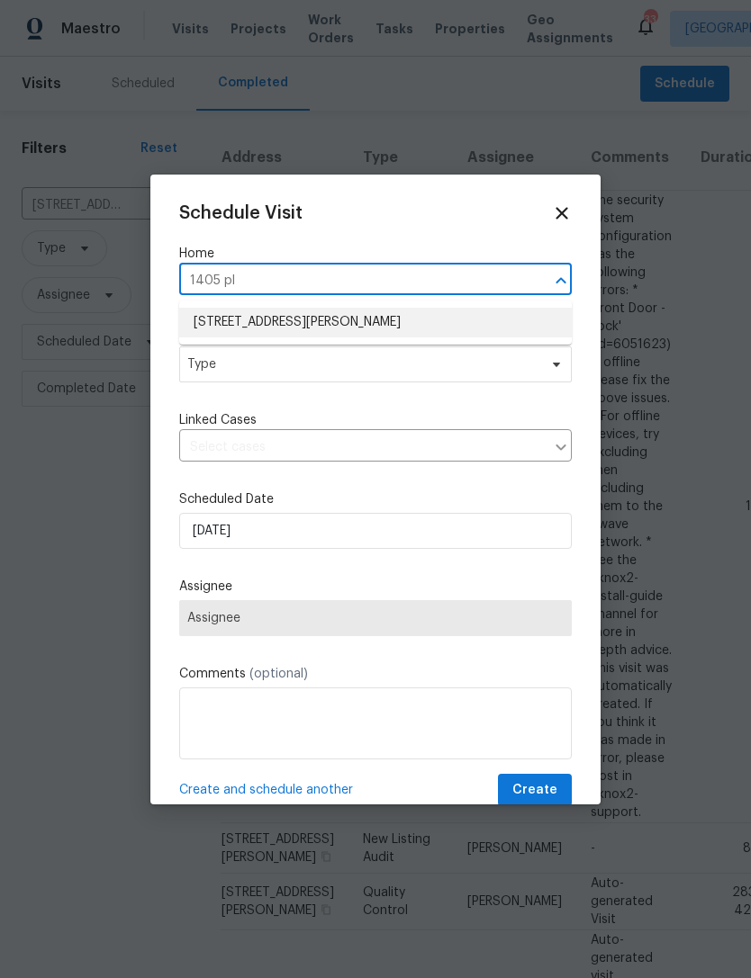
click at [405, 325] on li "[STREET_ADDRESS][PERSON_NAME]" at bounding box center [375, 323] width 392 height 30
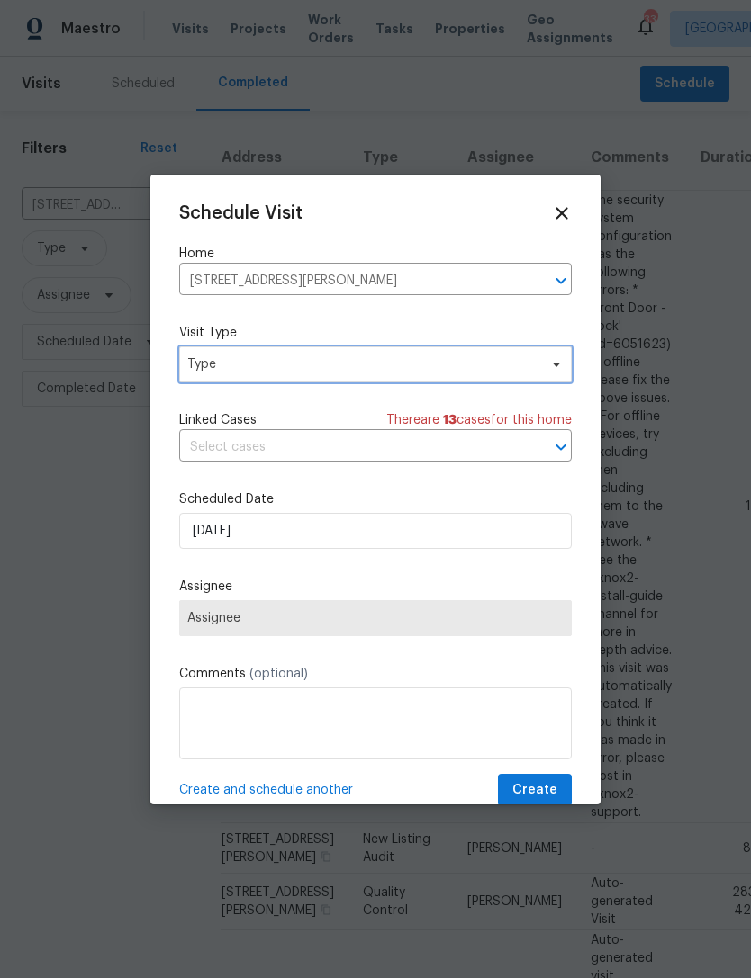
click at [345, 362] on span "Type" at bounding box center [362, 364] width 350 height 18
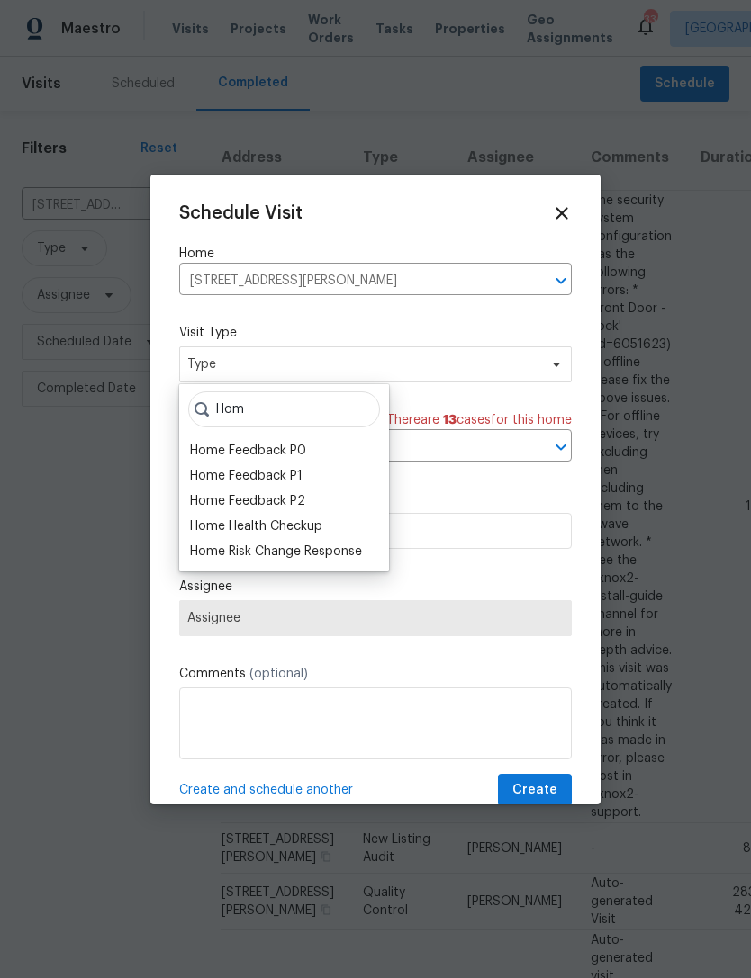
type input "Hom"
click at [291, 524] on div "Home Health Checkup" at bounding box center [256, 526] width 132 height 18
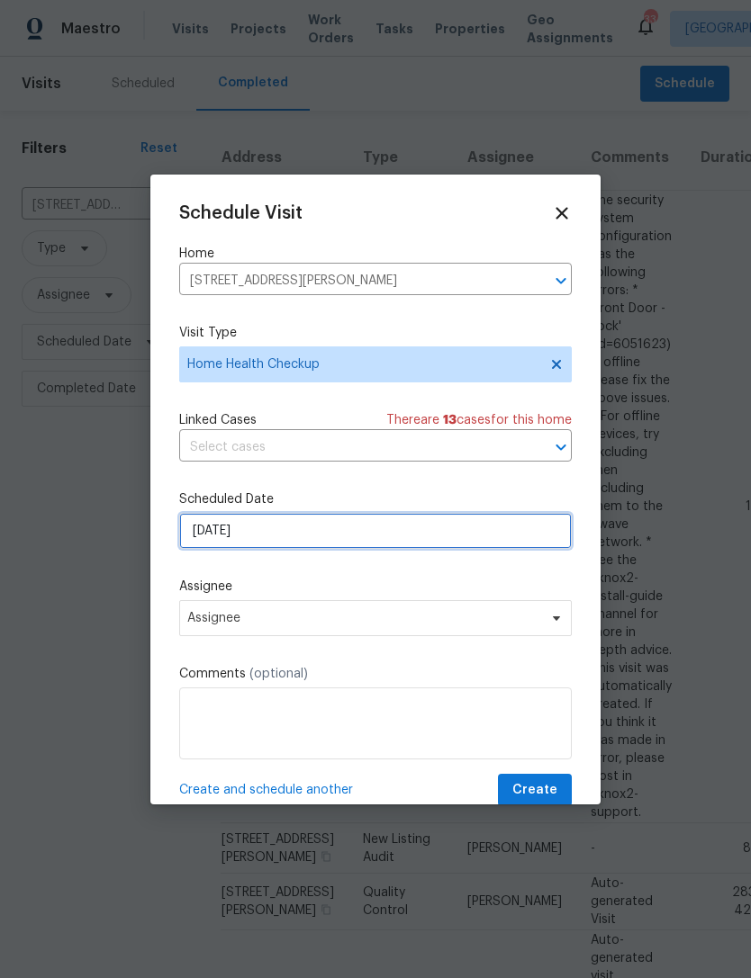
click at [328, 532] on input "[DATE]" at bounding box center [375, 531] width 392 height 36
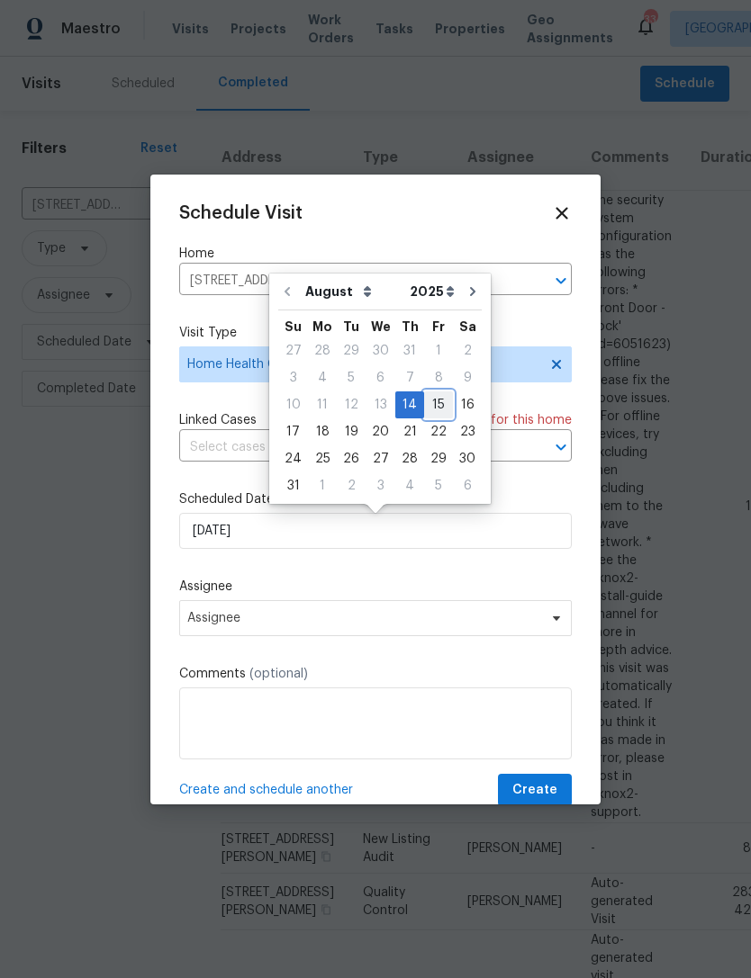
click at [427, 407] on div "15" at bounding box center [438, 404] width 29 height 25
type input "[DATE]"
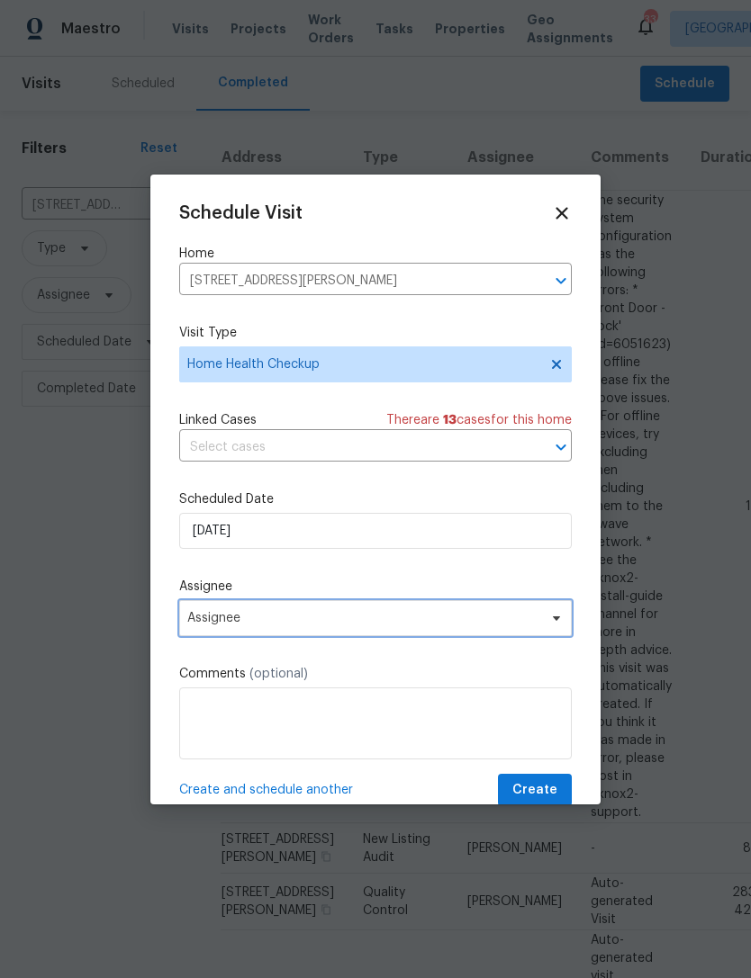
click at [377, 636] on span "Assignee" at bounding box center [375, 618] width 392 height 36
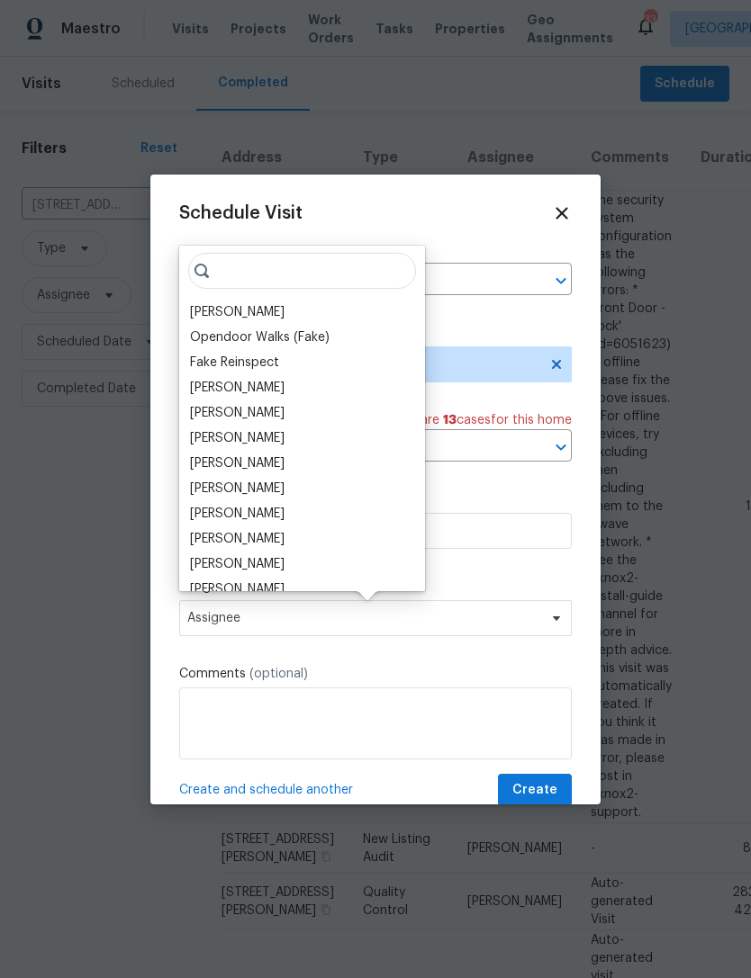
click at [243, 320] on div "[PERSON_NAME]" at bounding box center [237, 312] width 94 height 18
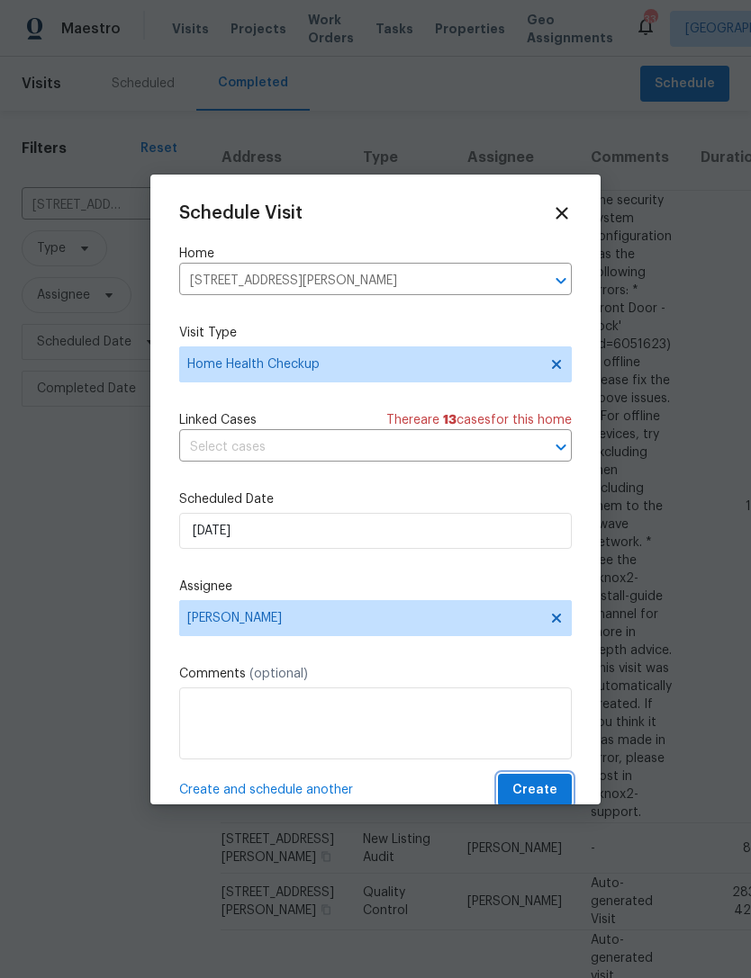
click at [545, 788] on span "Create" at bounding box center [534, 790] width 45 height 22
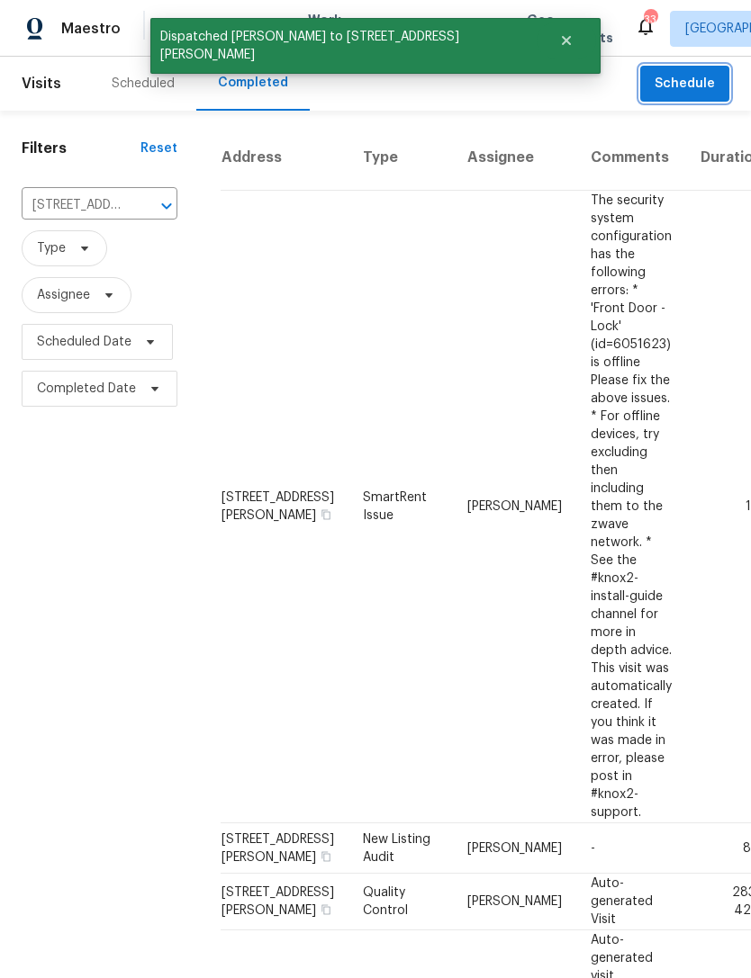
click at [718, 98] on button "Schedule" at bounding box center [684, 84] width 89 height 37
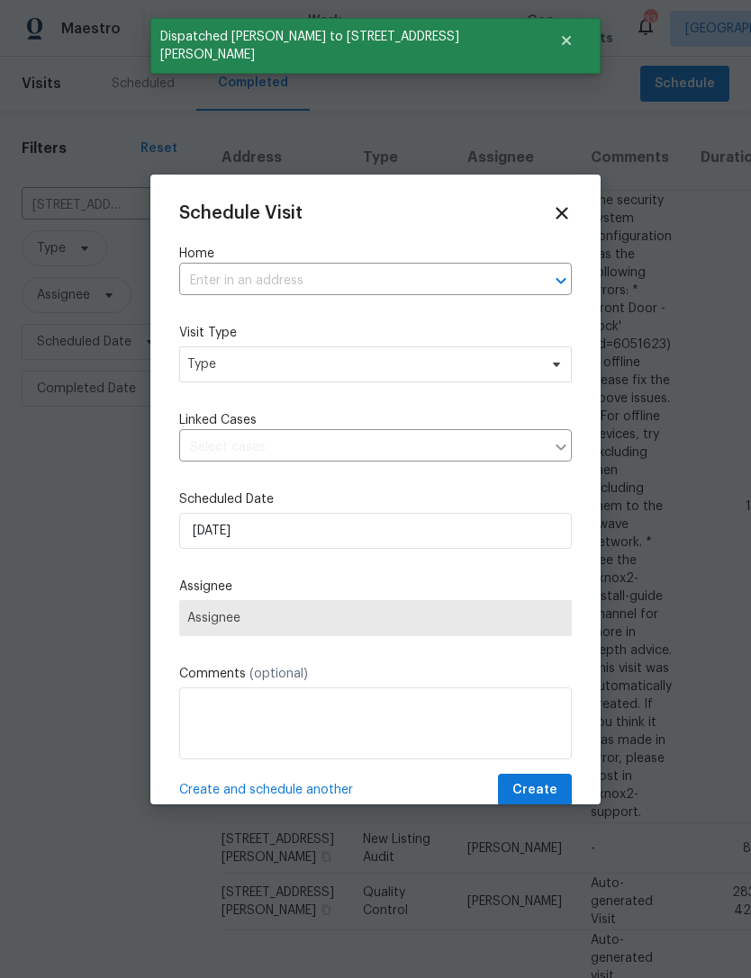
click at [384, 287] on input "text" at bounding box center [350, 281] width 342 height 28
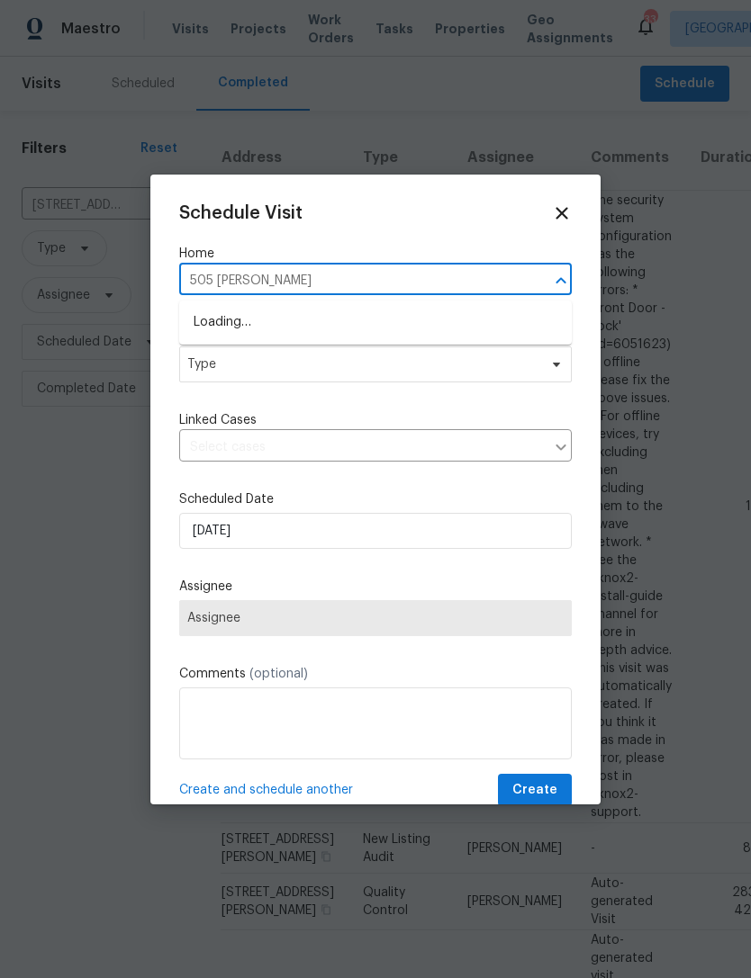
type input "505 [PERSON_NAME]"
click at [338, 330] on li "[STREET_ADDRESS][PERSON_NAME][PERSON_NAME]" at bounding box center [375, 323] width 392 height 30
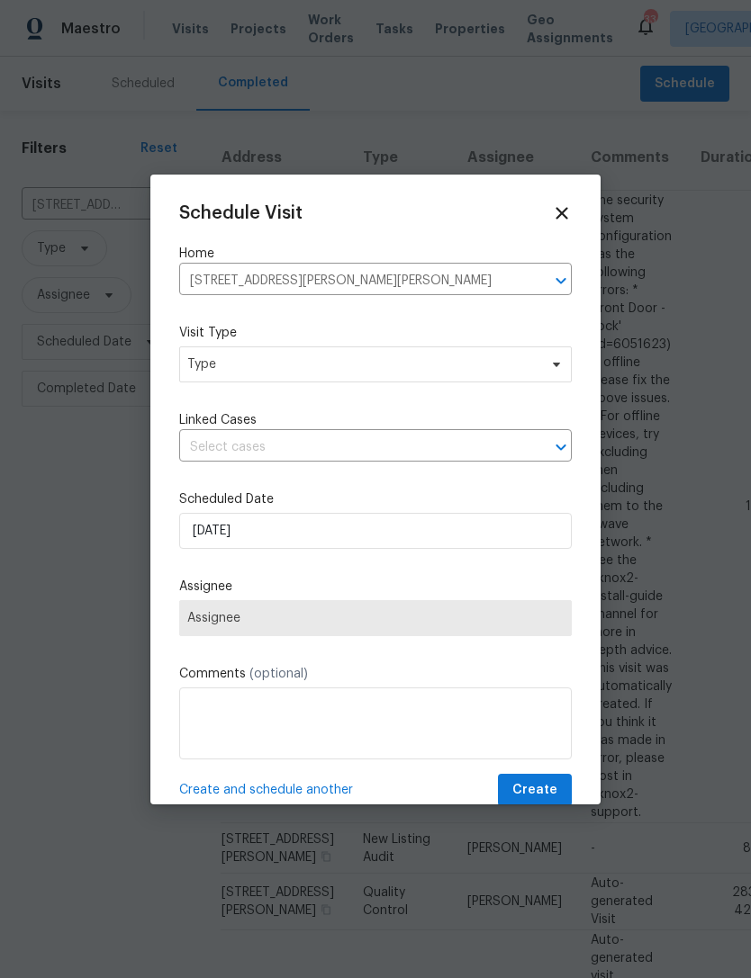
click at [334, 369] on span "Type" at bounding box center [362, 364] width 350 height 18
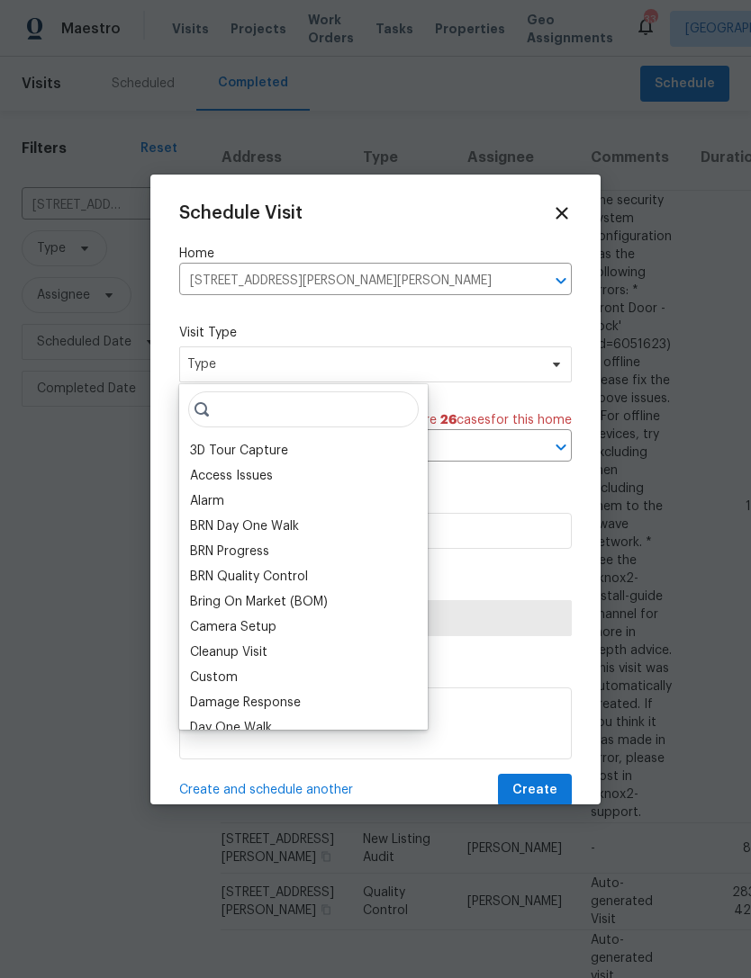
type input "B"
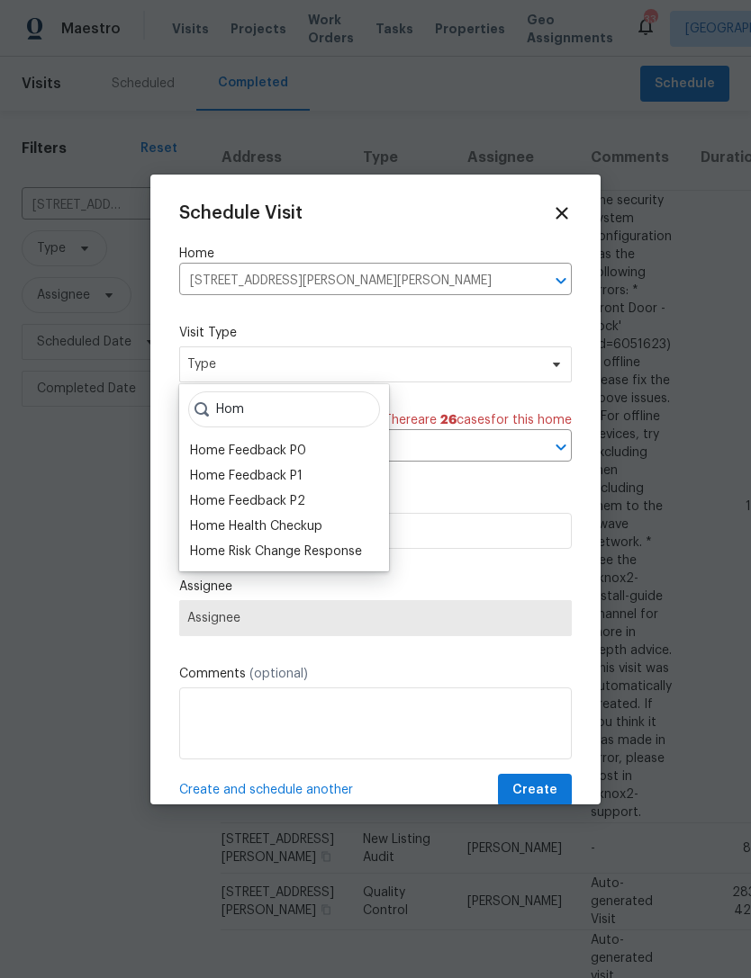
type input "Hom"
click at [319, 535] on div "Home Health Checkup" at bounding box center [256, 526] width 132 height 18
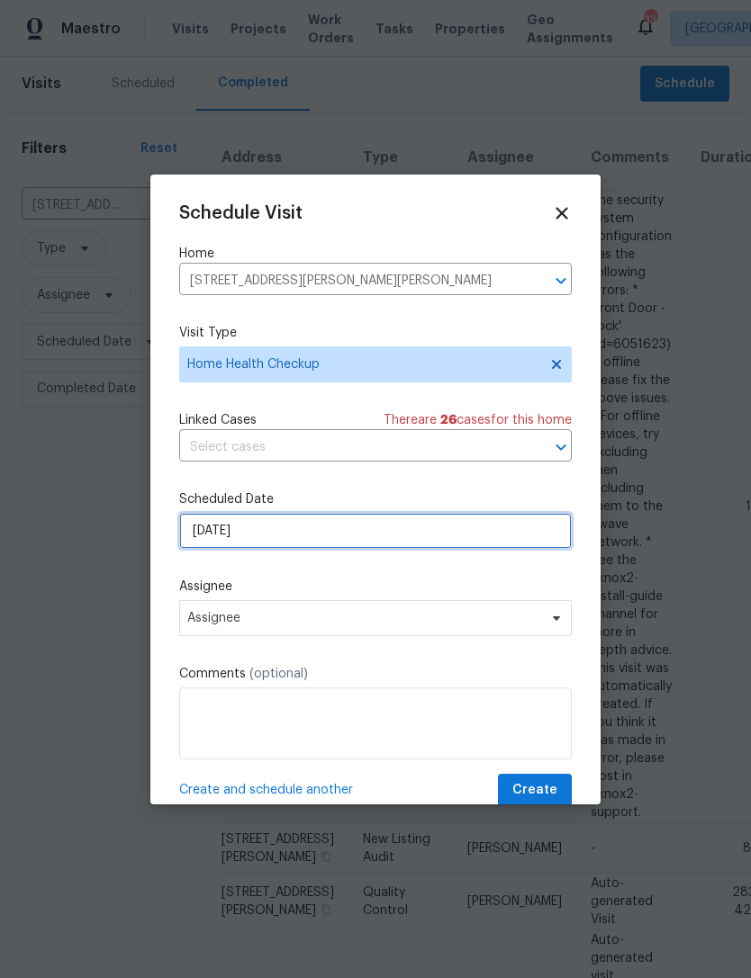
click at [329, 542] on input "[DATE]" at bounding box center [375, 531] width 392 height 36
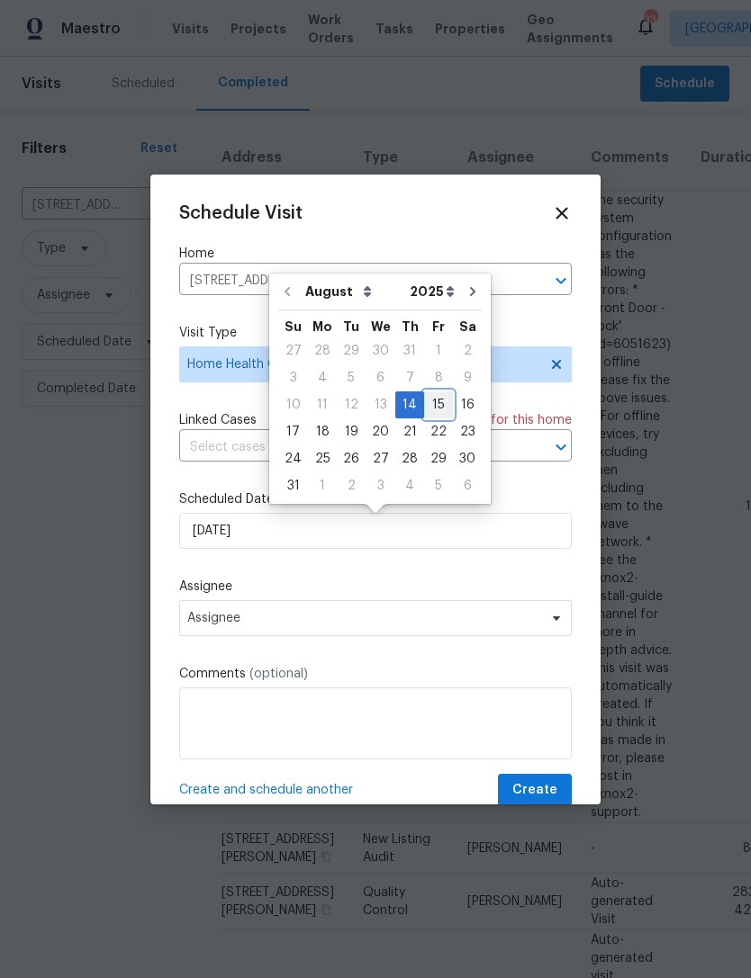
click at [424, 397] on div "15" at bounding box center [438, 404] width 29 height 25
type input "[DATE]"
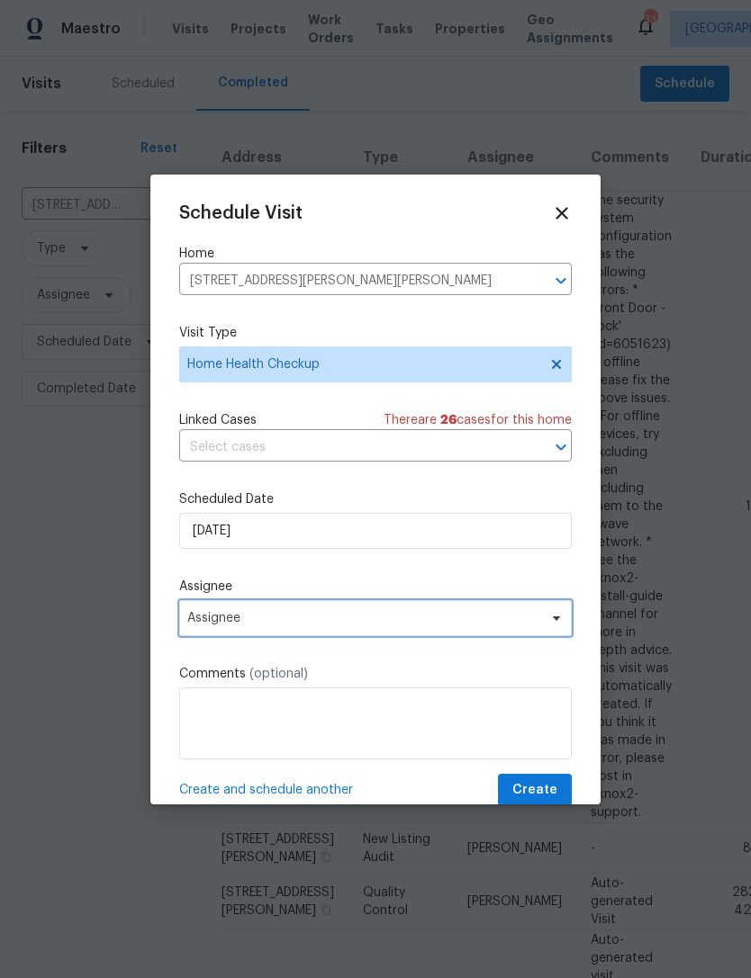
click at [411, 623] on span "Assignee" at bounding box center [363, 618] width 353 height 14
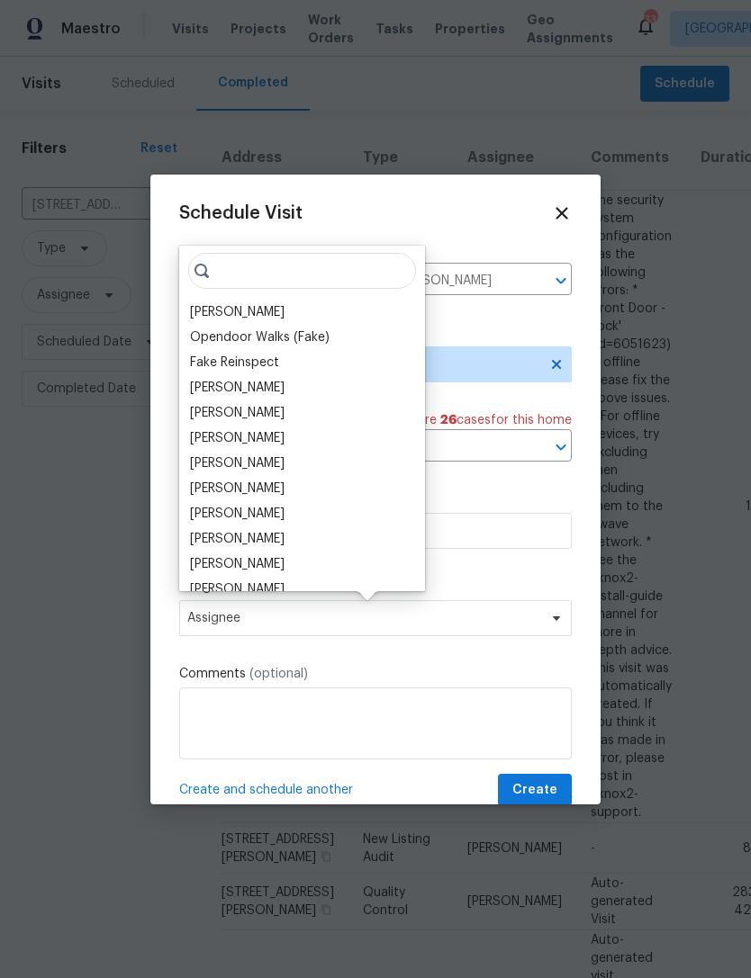
click at [248, 330] on div "Opendoor Walks (Fake)" at bounding box center [259, 337] width 139 height 18
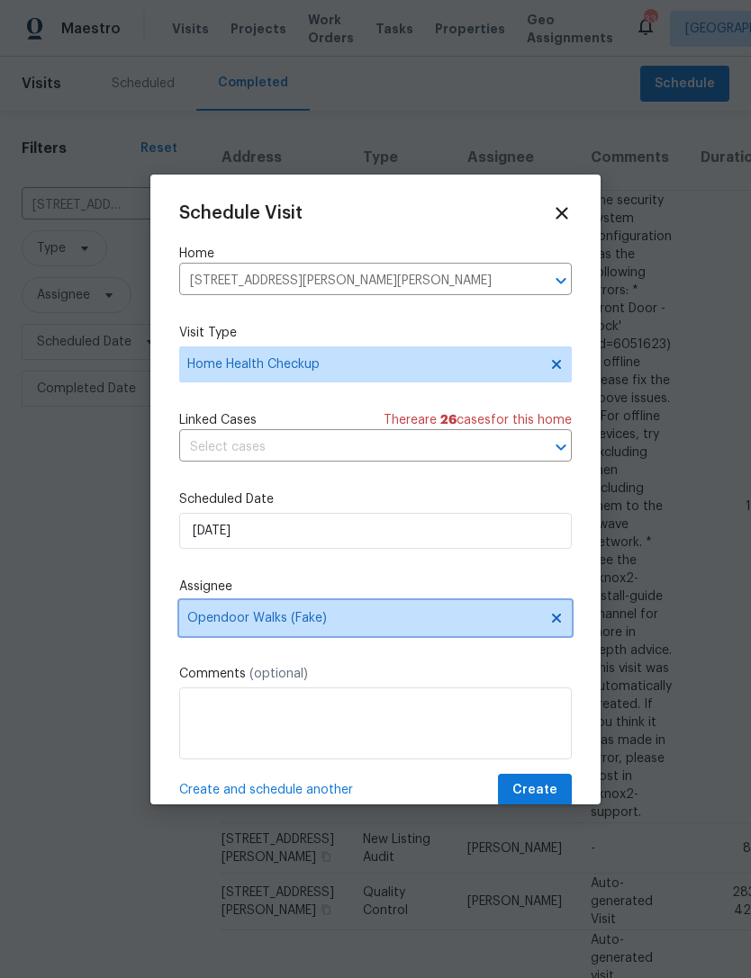
click at [283, 636] on span "Opendoor Walks (Fake)" at bounding box center [375, 618] width 392 height 36
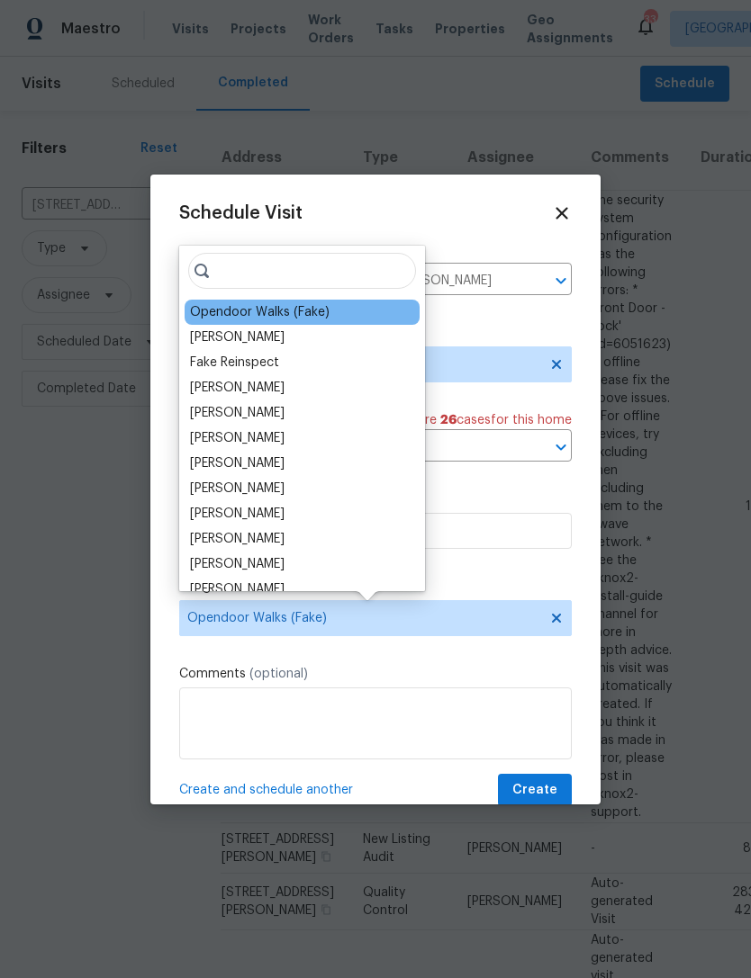
click at [253, 342] on div "[PERSON_NAME]" at bounding box center [237, 337] width 94 height 18
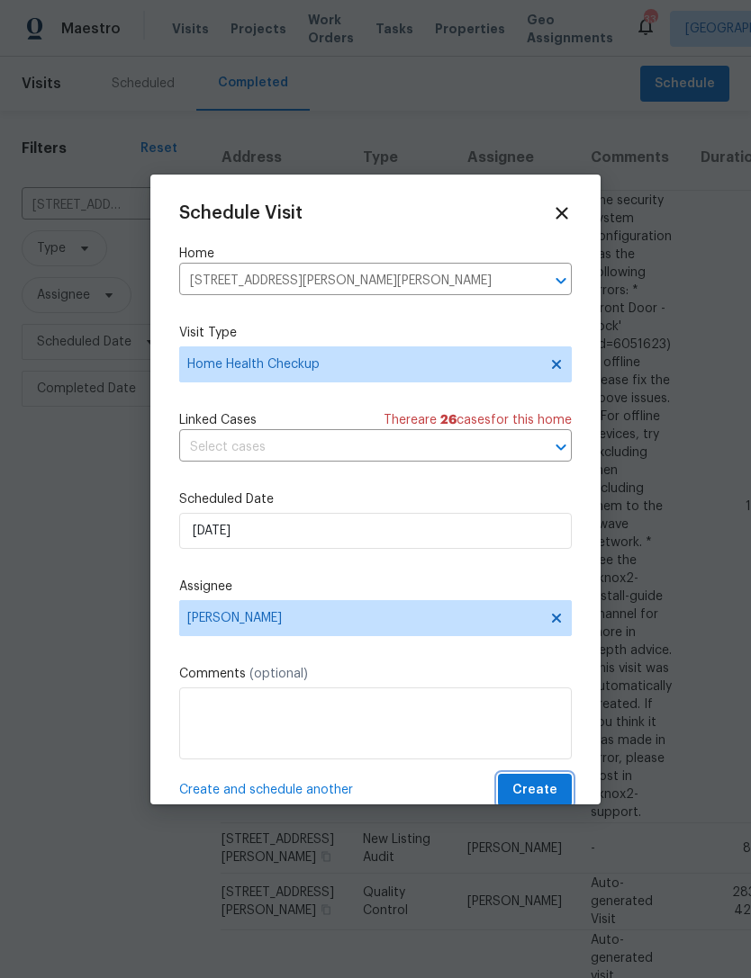
click at [547, 802] on span "Create" at bounding box center [534, 790] width 45 height 22
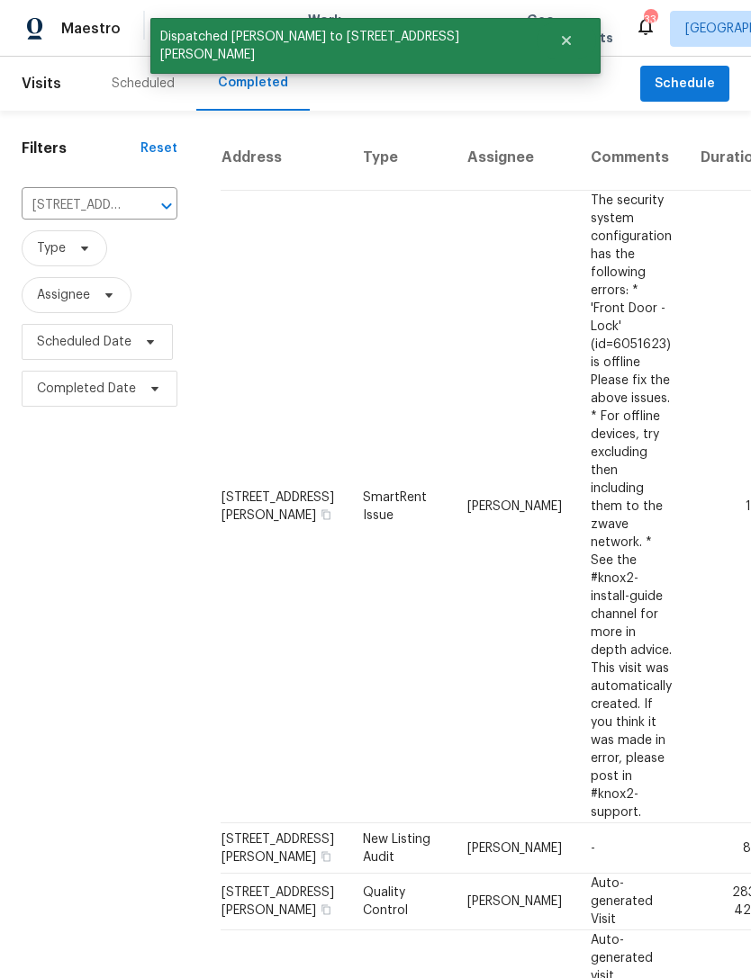
click at [159, 86] on div "Scheduled" at bounding box center [143, 84] width 63 height 18
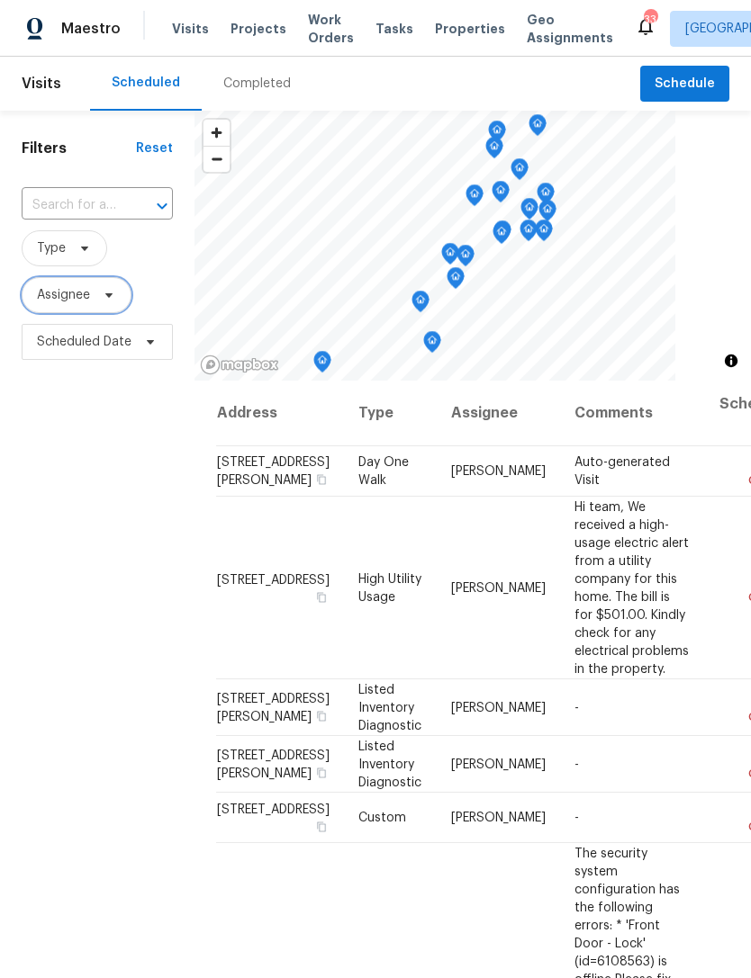
click at [94, 297] on span "Assignee" at bounding box center [77, 295] width 110 height 36
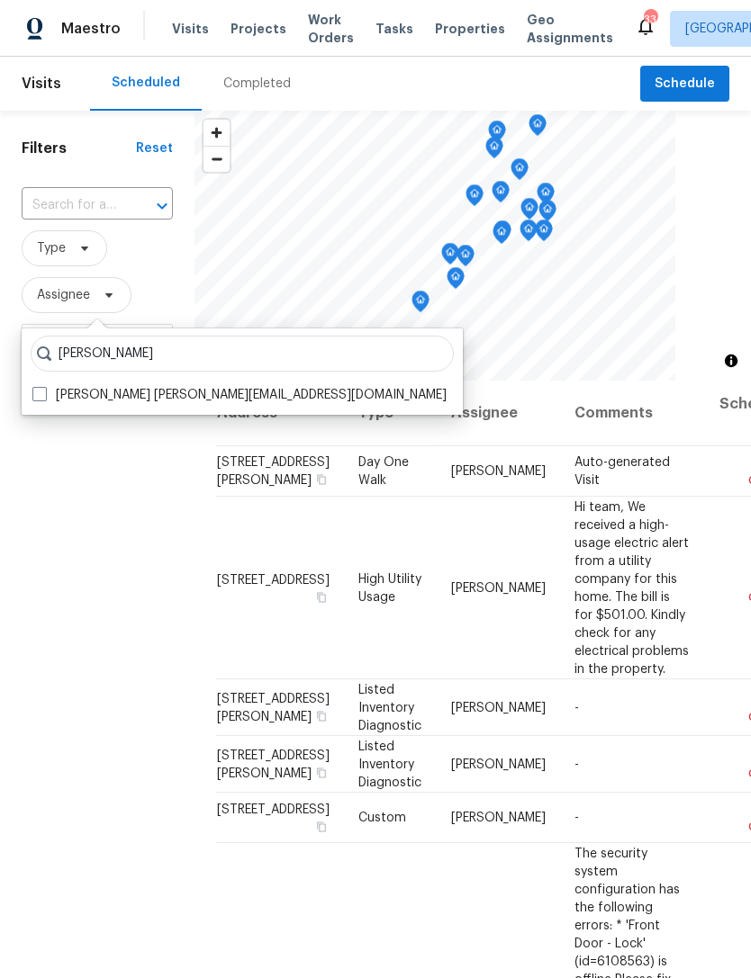
type input "[PERSON_NAME]"
click at [164, 391] on label "[PERSON_NAME] [PERSON_NAME][EMAIL_ADDRESS][DOMAIN_NAME]" at bounding box center [239, 395] width 414 height 18
click at [44, 391] on input "[PERSON_NAME] [PERSON_NAME][EMAIL_ADDRESS][DOMAIN_NAME]" at bounding box center [38, 392] width 12 height 12
checkbox input "true"
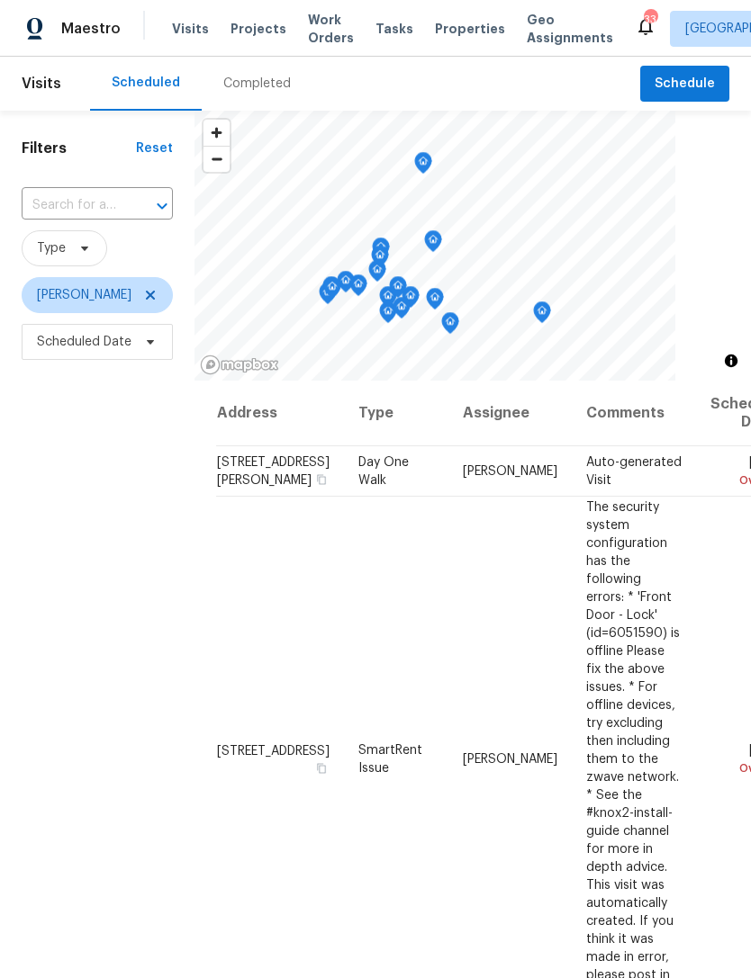
click at [178, 823] on div "Filters Reset ​ Type [PERSON_NAME] Scheduled Date" at bounding box center [97, 637] width 194 height 1053
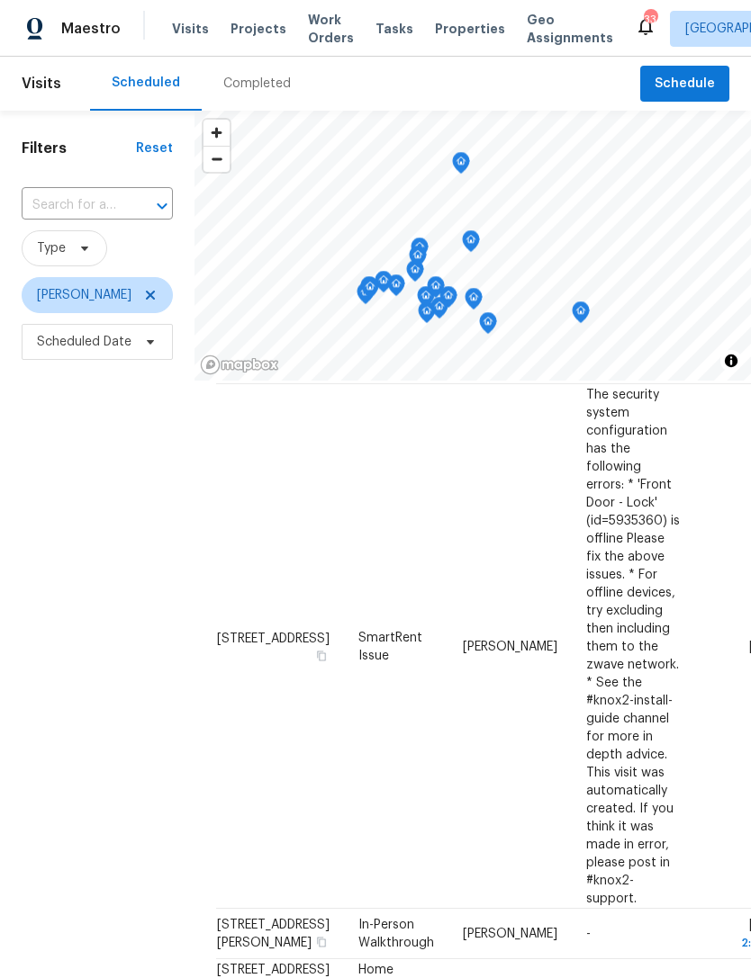
scroll to position [1084, 0]
